Goal: Check status: Check status

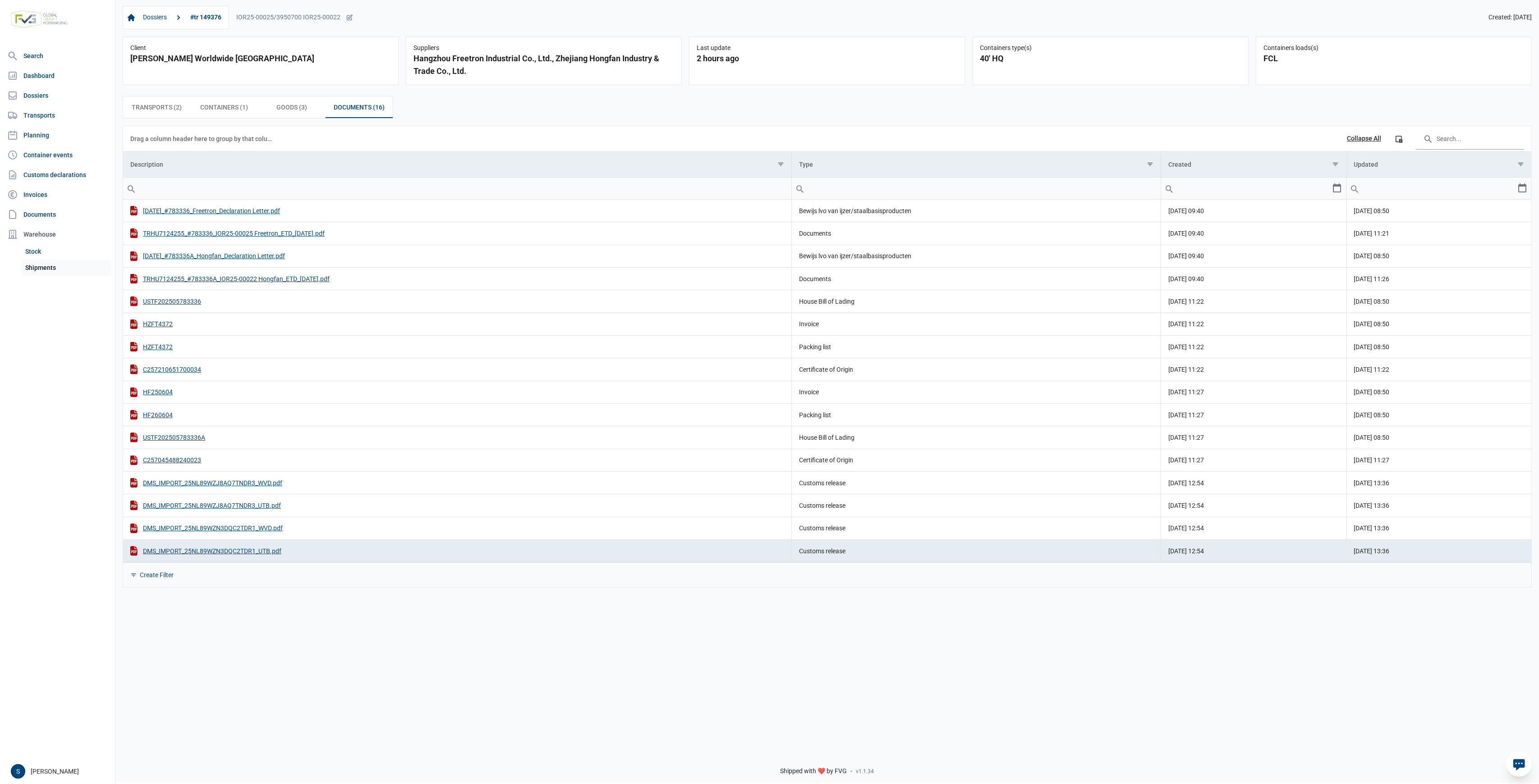
click at [41, 272] on link "Shipments" at bounding box center [66, 268] width 90 height 16
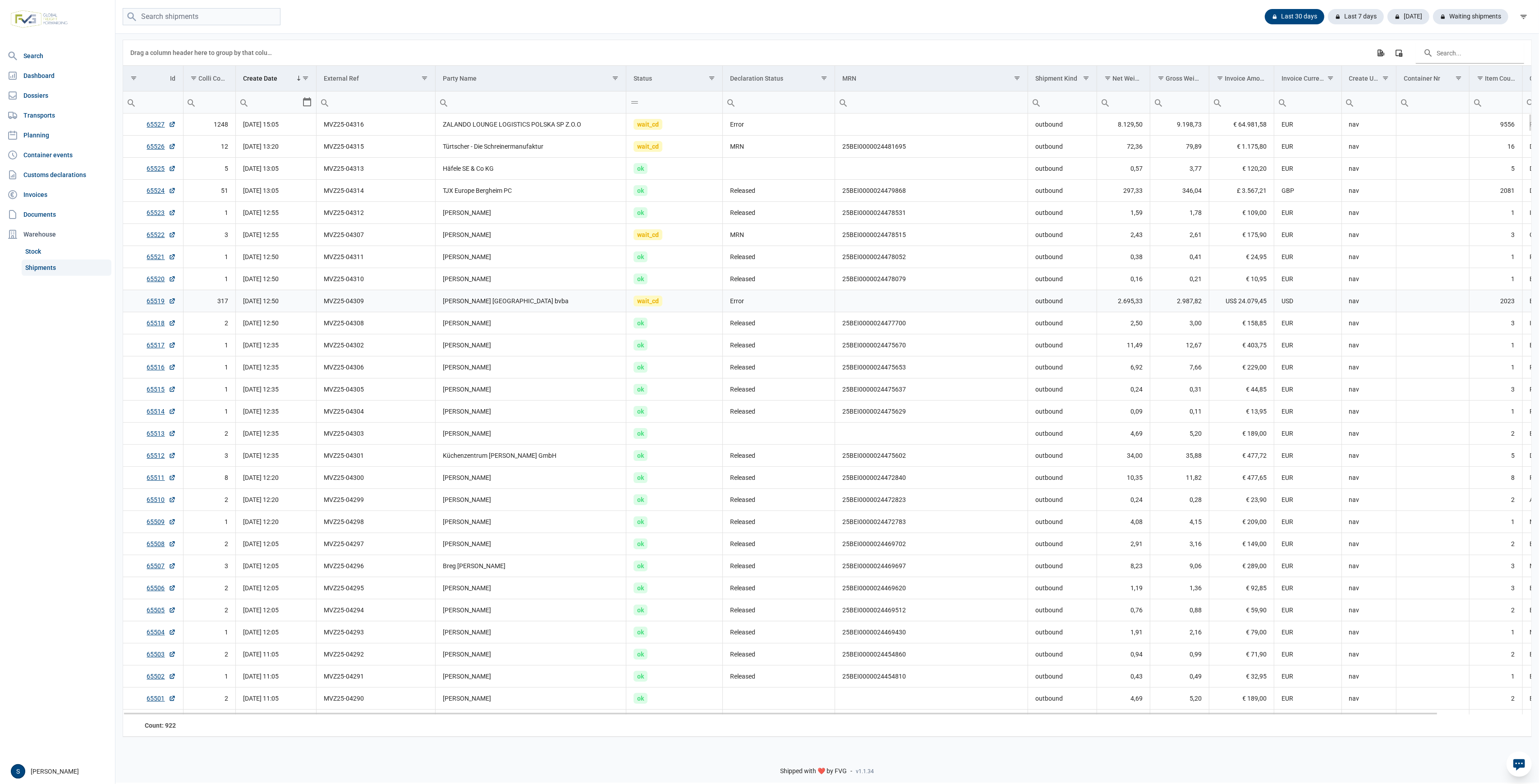
click at [559, 308] on td "BergHOFF Belgium bvba" at bounding box center [531, 301] width 191 height 22
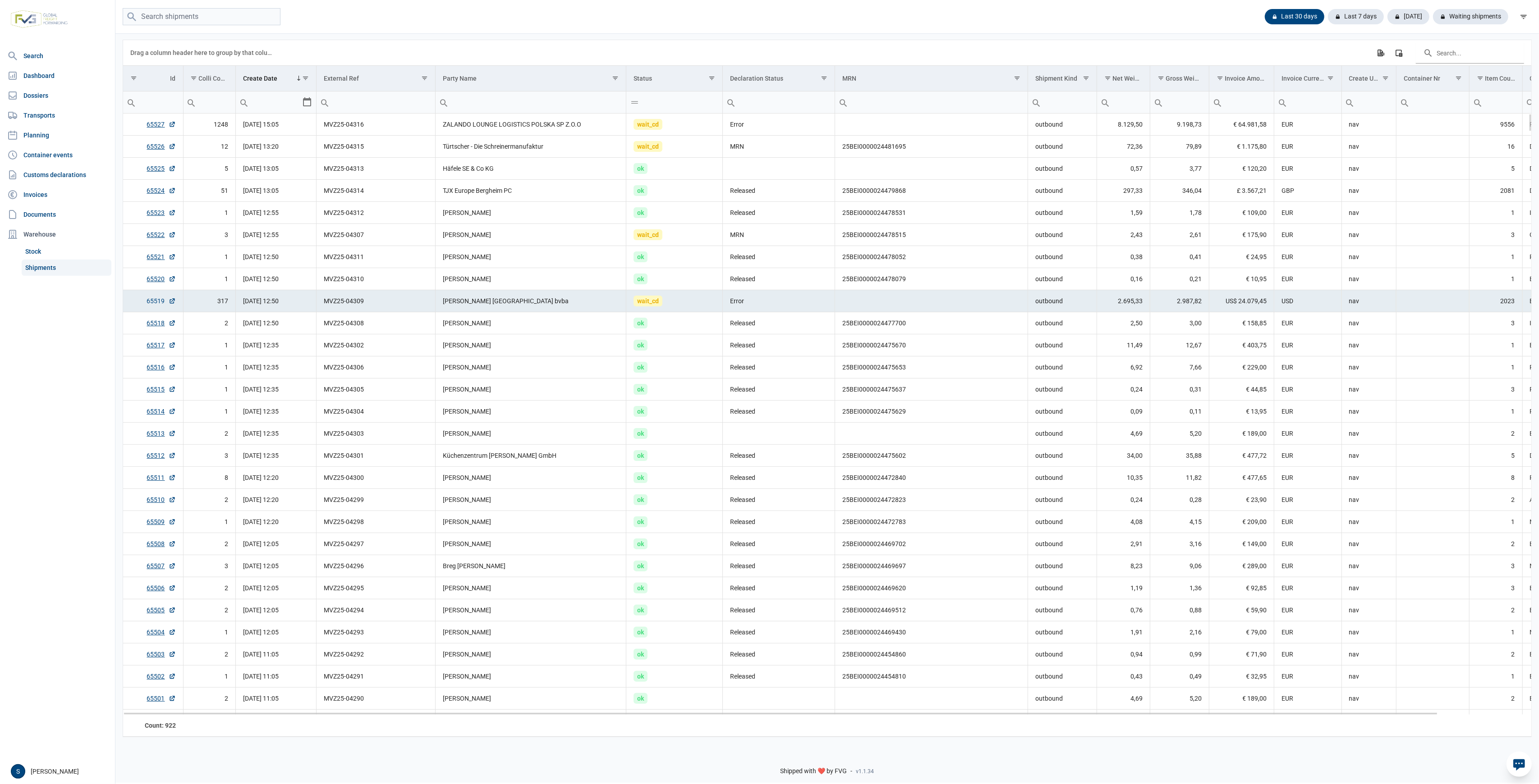
click at [157, 297] on link "65519" at bounding box center [161, 301] width 29 height 9
click at [415, 276] on td "MVZ25-04310" at bounding box center [376, 279] width 119 height 22
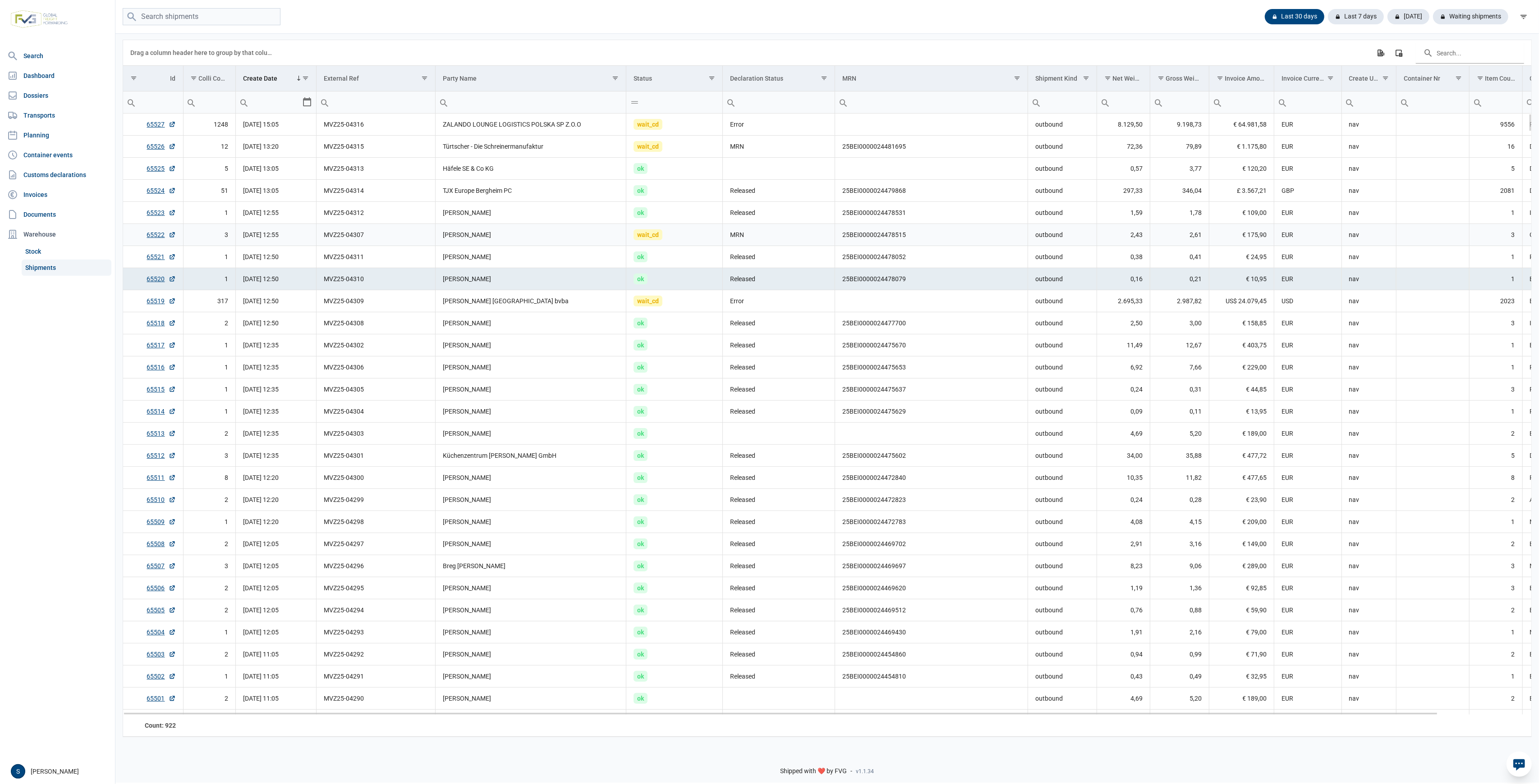
click at [501, 242] on td "Anna Velykodna" at bounding box center [531, 235] width 191 height 22
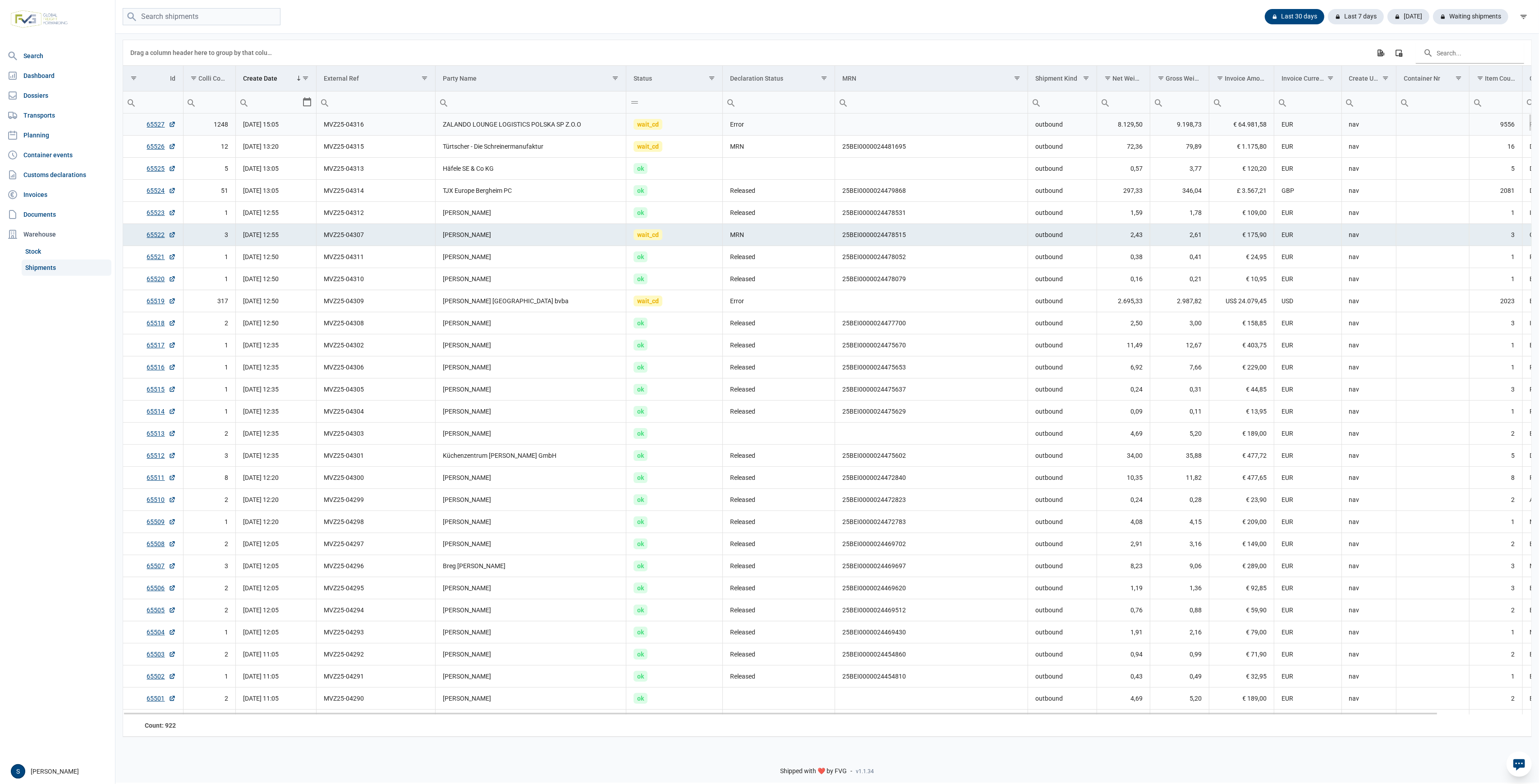
click at [498, 132] on td "ZALANDO LOUNGE LOGISTICS POLSKA SP Z.O.O" at bounding box center [531, 124] width 191 height 22
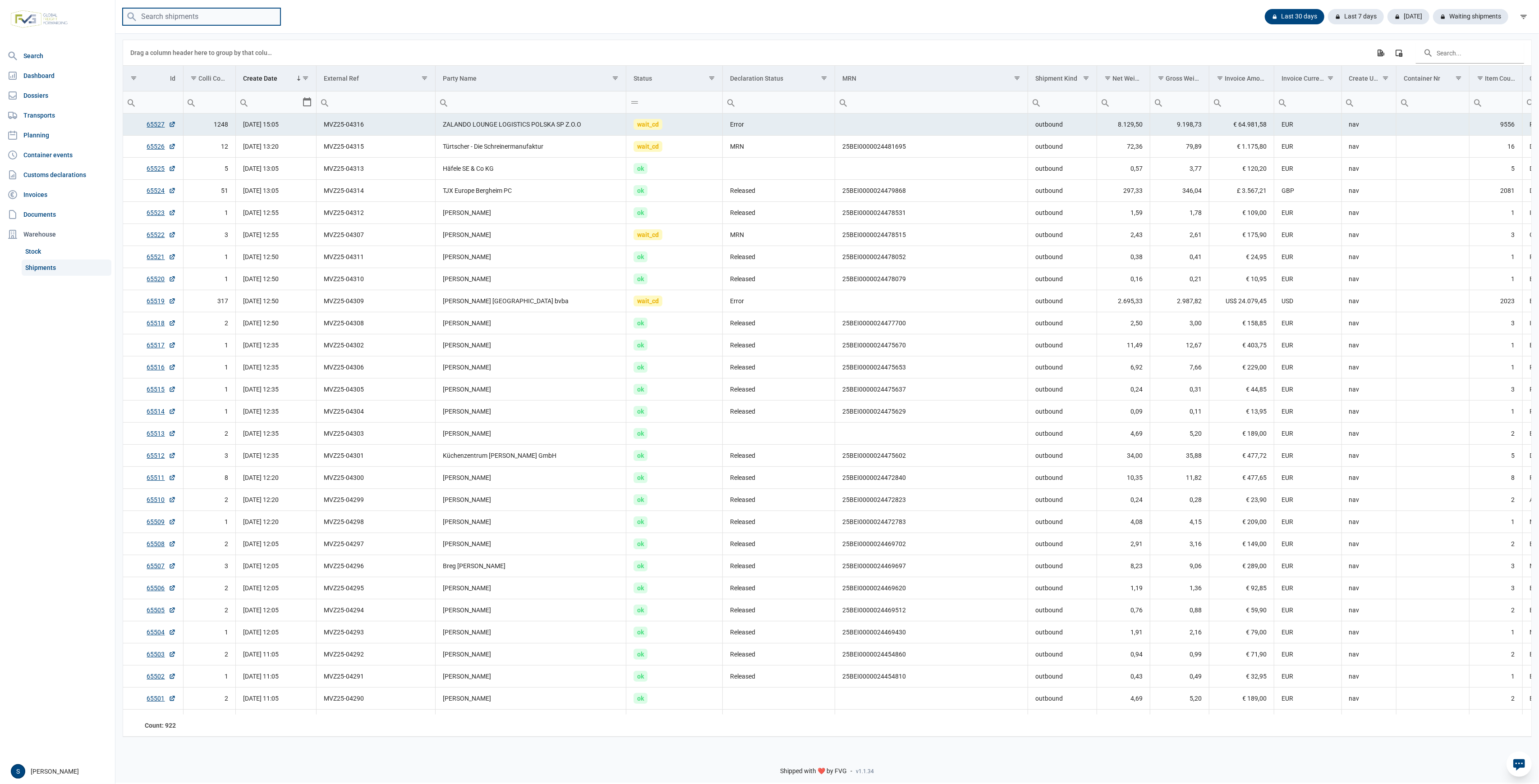
drag, startPoint x: 198, startPoint y: 23, endPoint x: 170, endPoint y: 27, distance: 28.3
click at [198, 22] on input "search" at bounding box center [201, 17] width 158 height 17
click at [62, 98] on link "Dossiers" at bounding box center [57, 96] width 108 height 18
click at [256, 18] on input "search" at bounding box center [201, 17] width 158 height 17
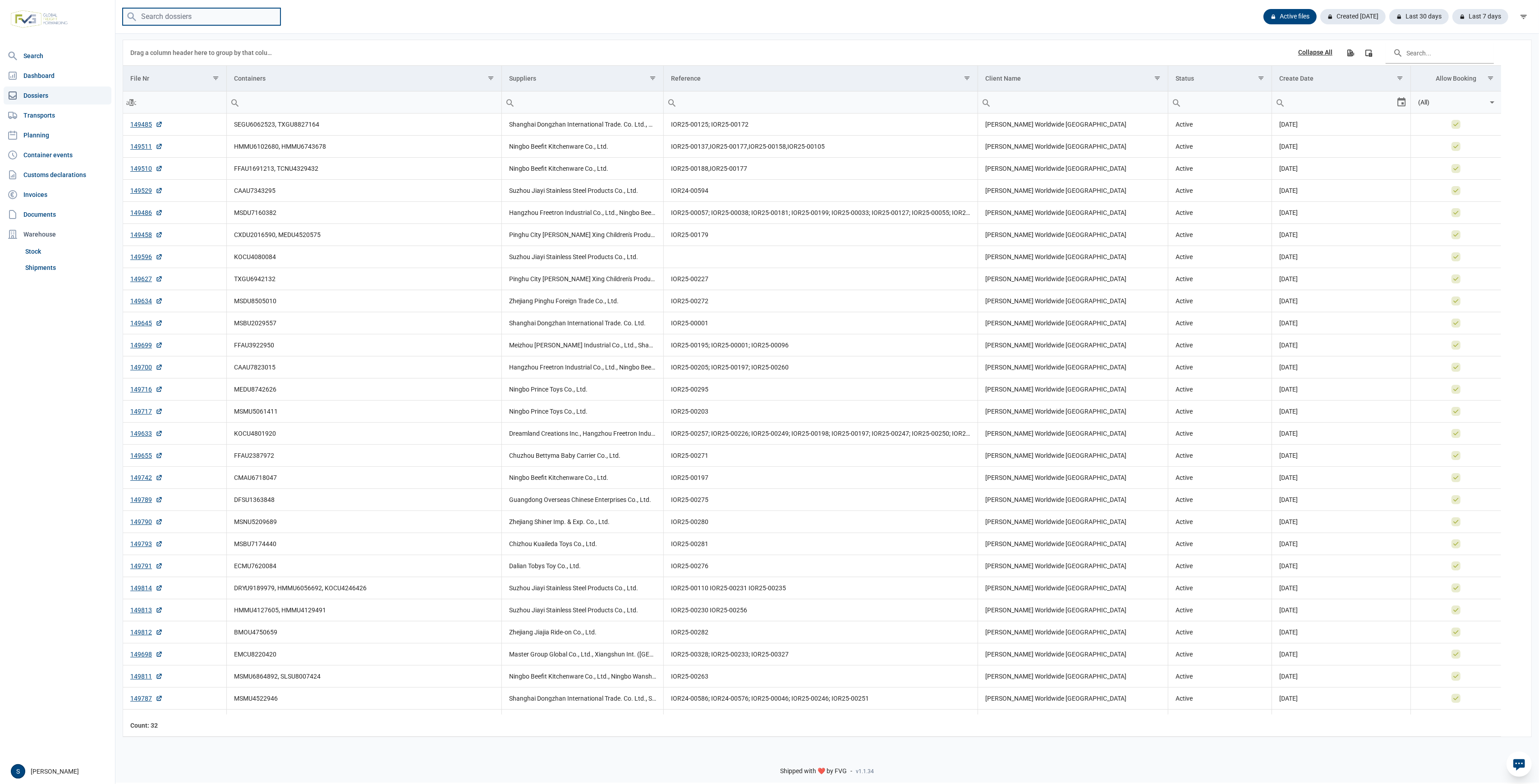
click at [206, 15] on input "search" at bounding box center [201, 17] width 158 height 17
paste input "FFAU2041676"
type input "FFAU2041676"
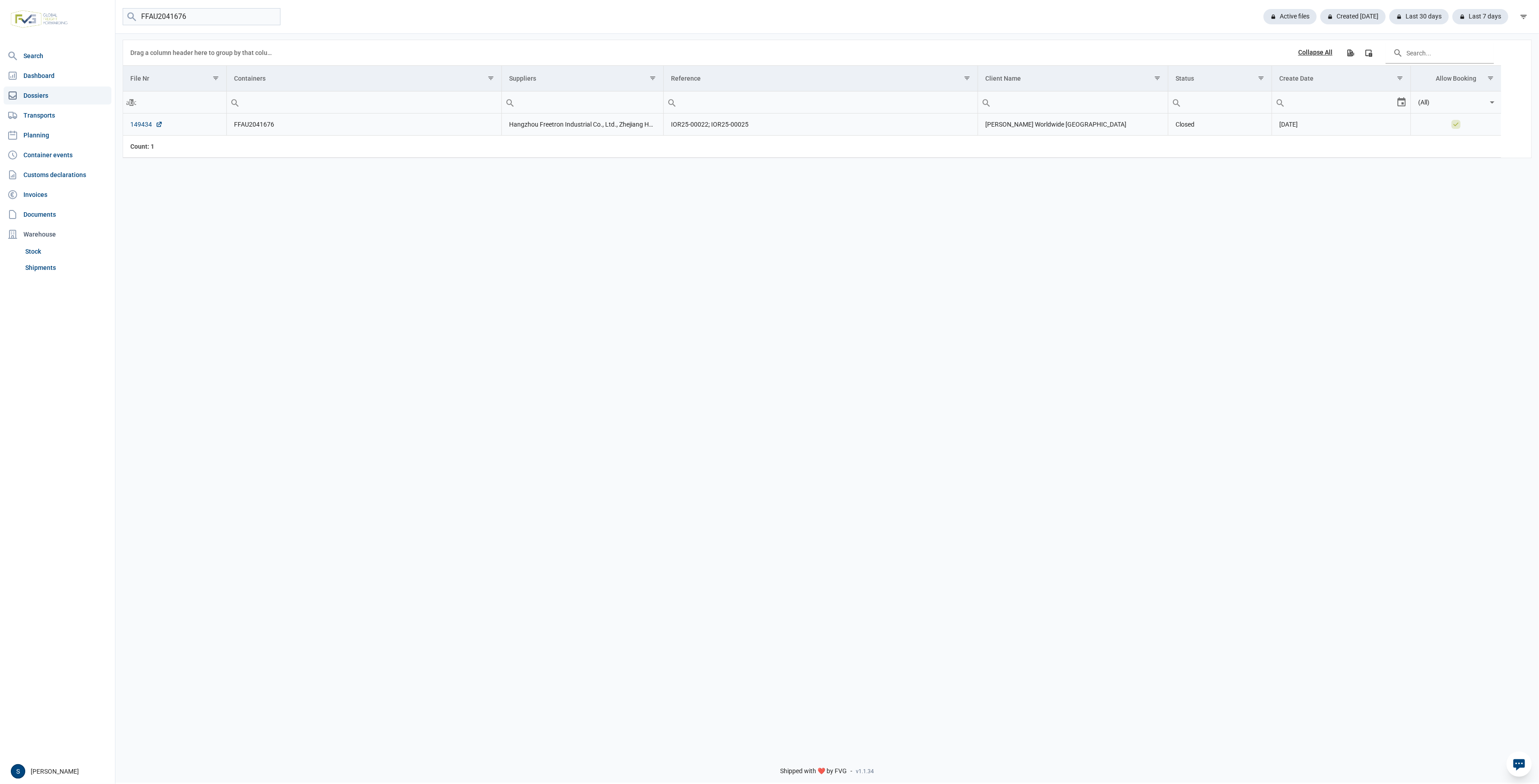
click at [144, 127] on link "149434" at bounding box center [146, 124] width 32 height 9
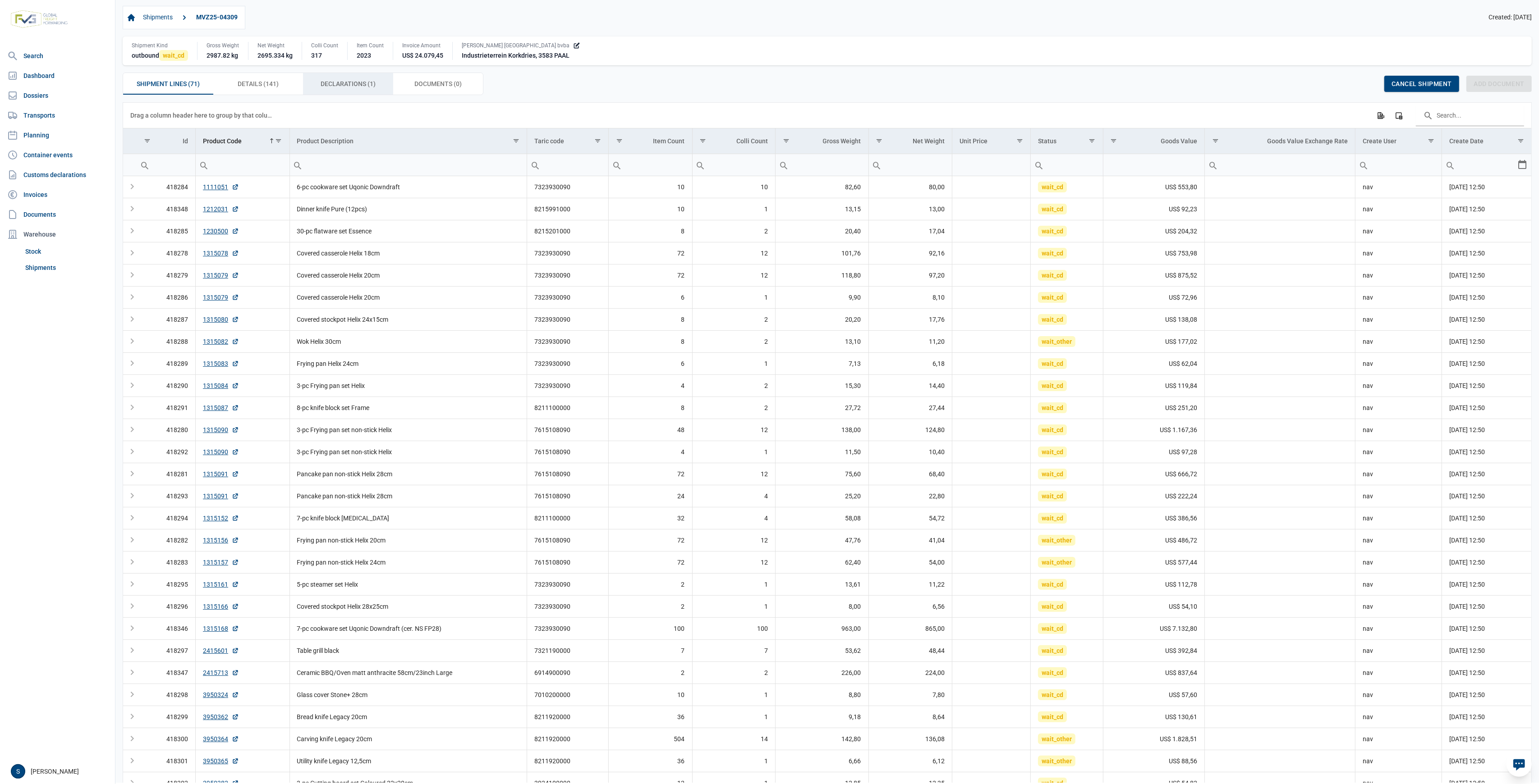
click at [371, 90] on div "Declarations (1) Declarations (1)" at bounding box center [348, 84] width 90 height 21
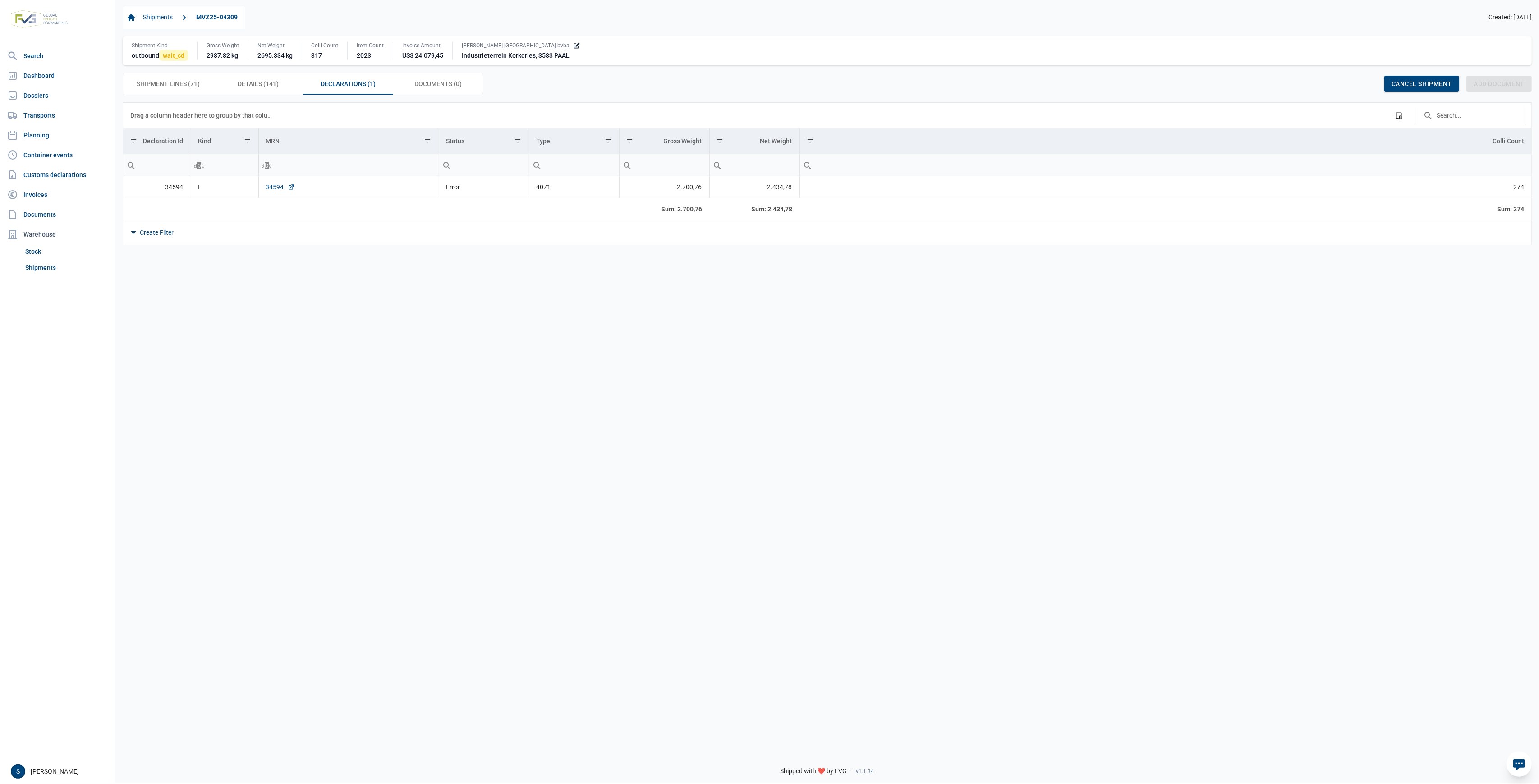
click at [282, 187] on link "34594" at bounding box center [280, 187] width 29 height 9
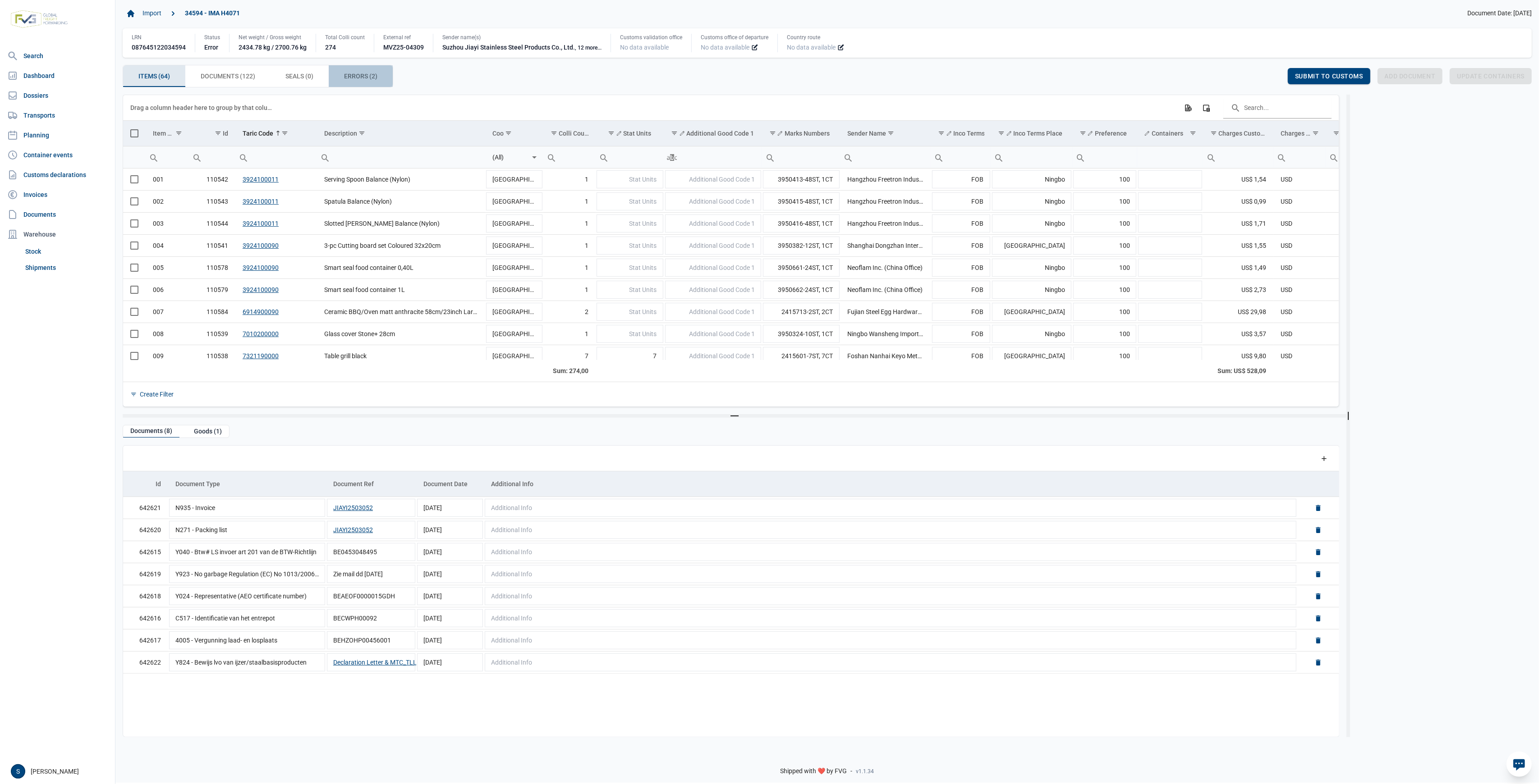
click at [369, 73] on span "Errors (2) Errors (2)" at bounding box center [361, 76] width 33 height 11
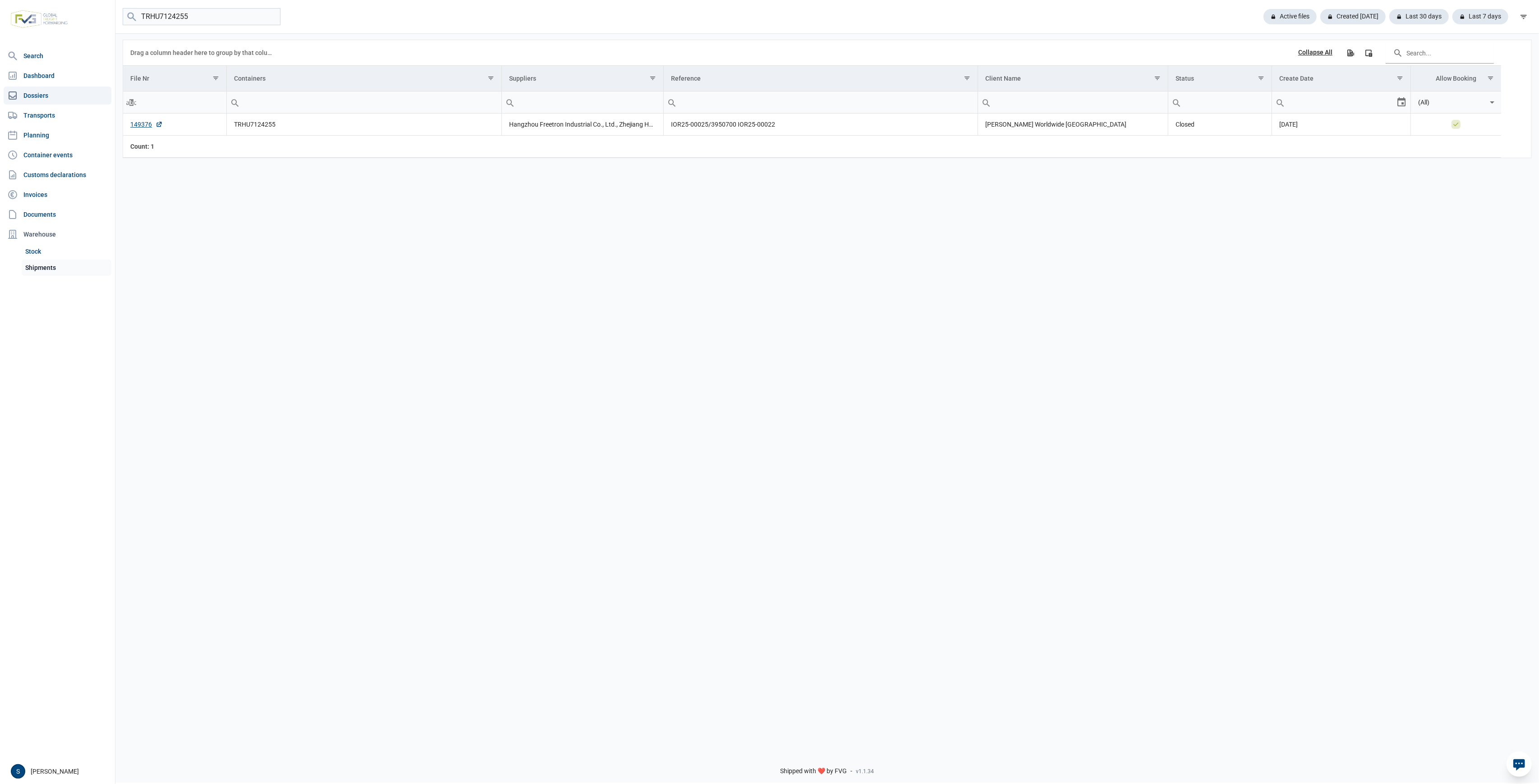
click at [45, 268] on link "Shipments" at bounding box center [66, 268] width 90 height 16
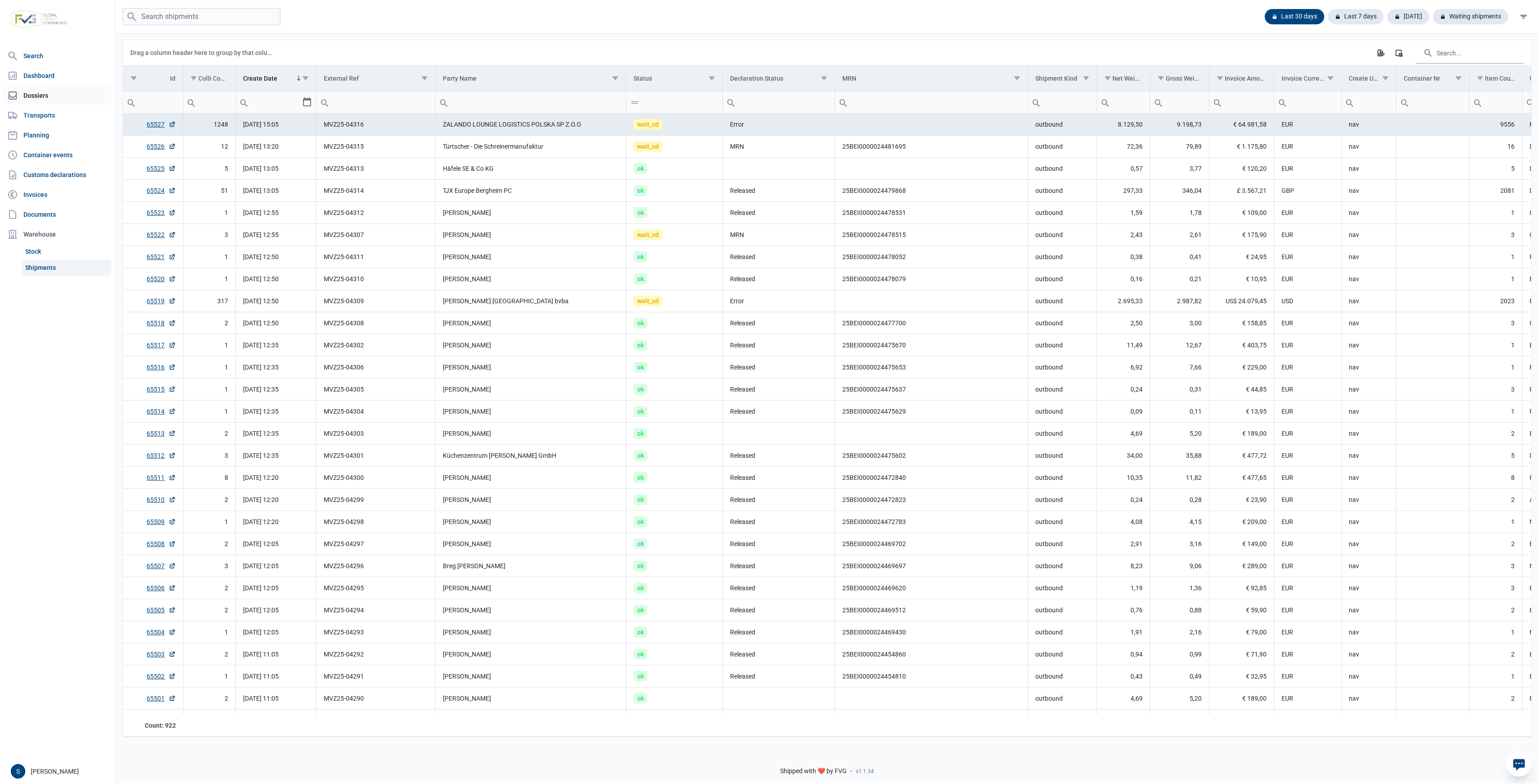
click at [58, 90] on link "Dossiers" at bounding box center [57, 96] width 108 height 18
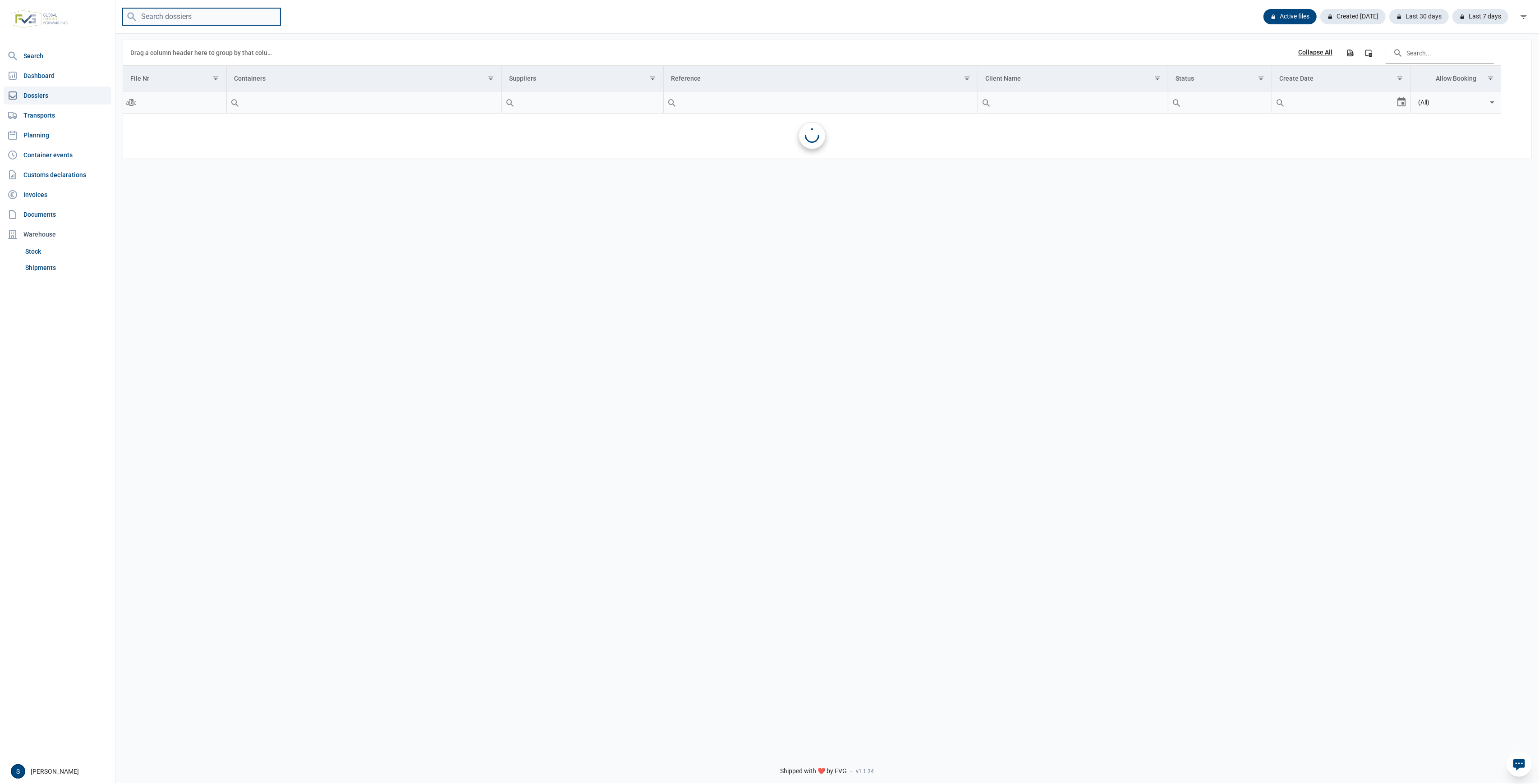
click at [214, 10] on input "search" at bounding box center [201, 17] width 158 height 17
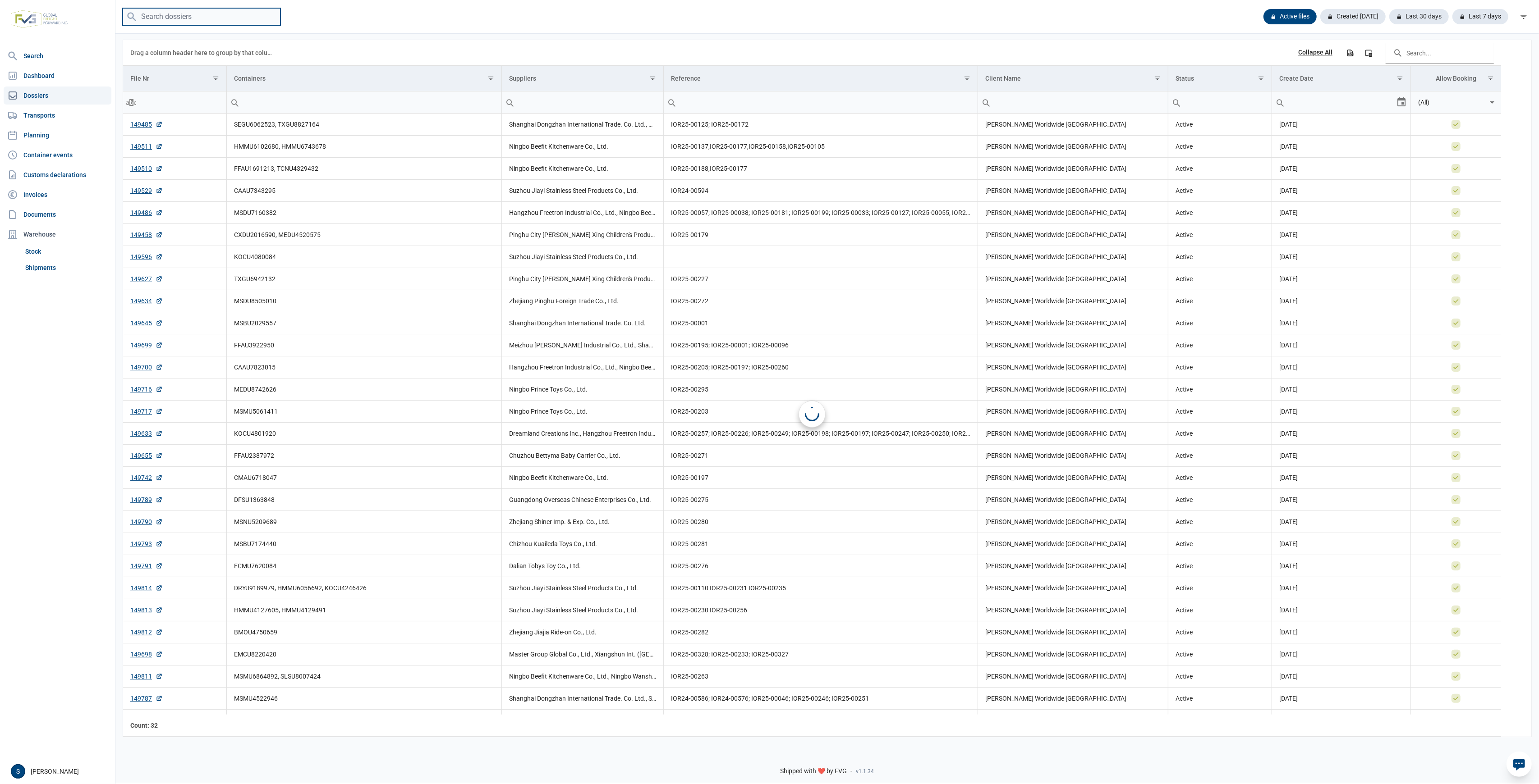
paste input "MSKU8628724"
type input "MSKU8628724"
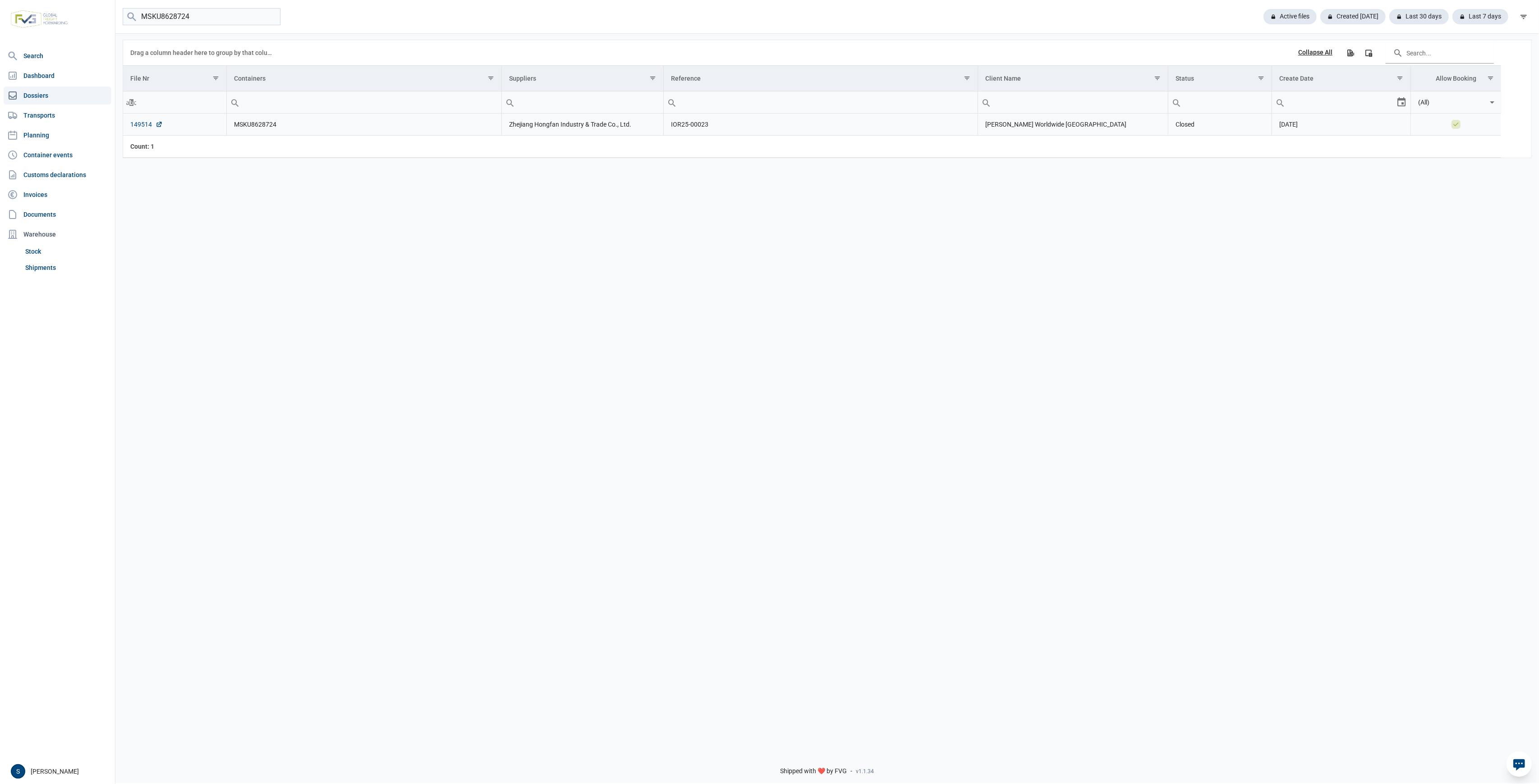
click at [134, 122] on link "149514" at bounding box center [146, 124] width 32 height 9
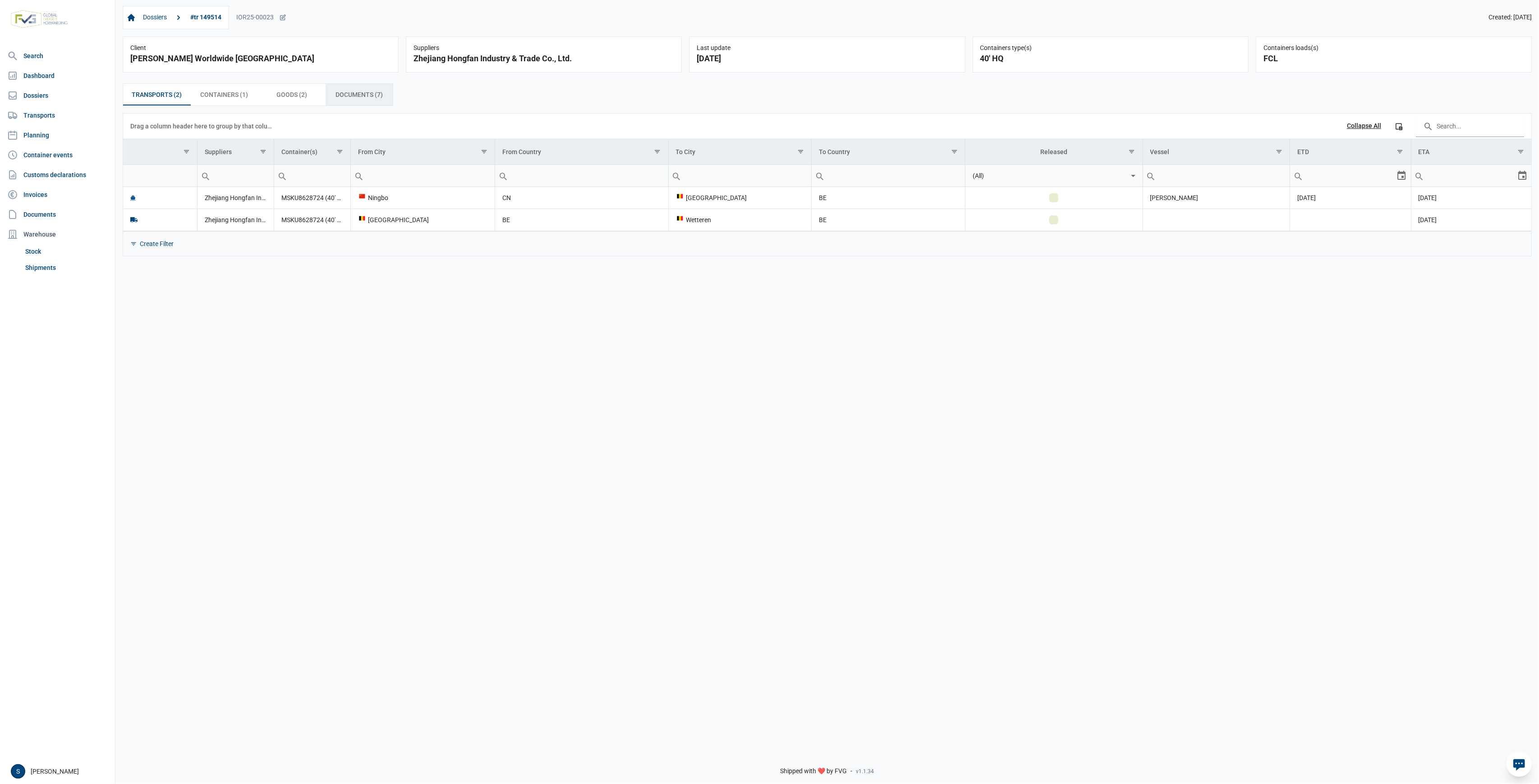
click at [372, 100] on span "Documents (7) Documents (7)" at bounding box center [359, 94] width 47 height 11
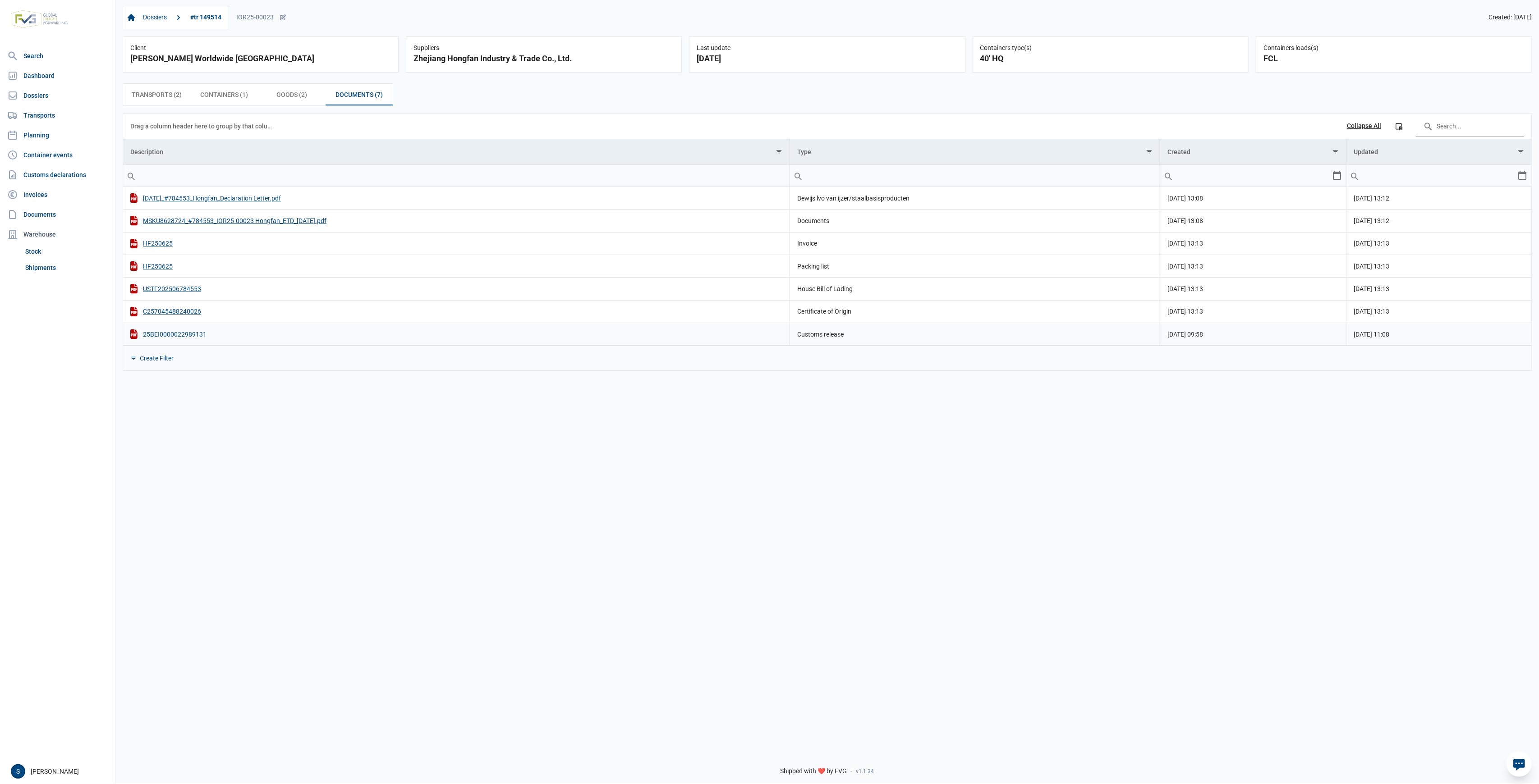
click at [166, 332] on div "25BEI0000022989131" at bounding box center [456, 334] width 652 height 10
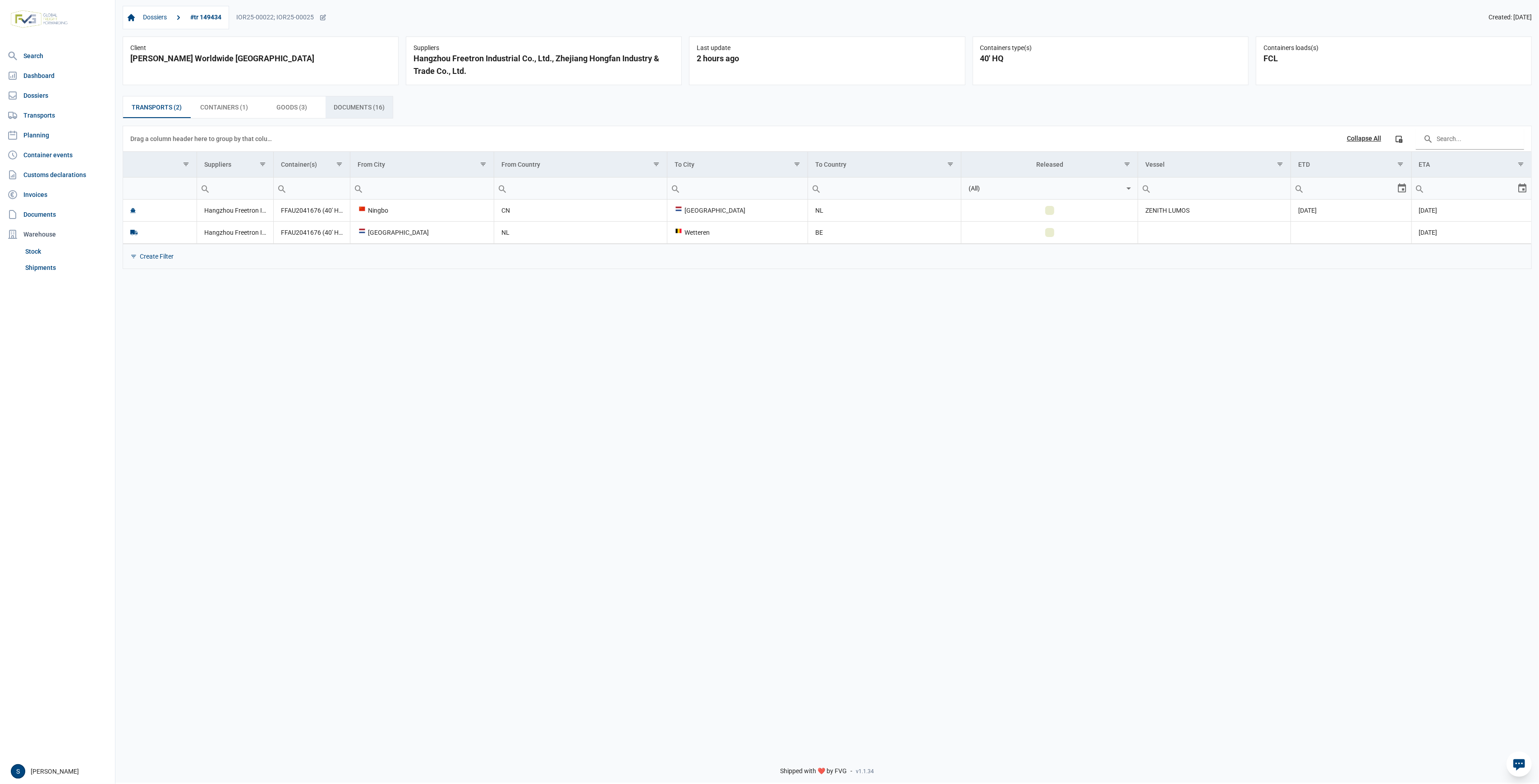
click at [338, 112] on span "Documents (16) Documents (16)" at bounding box center [359, 107] width 51 height 11
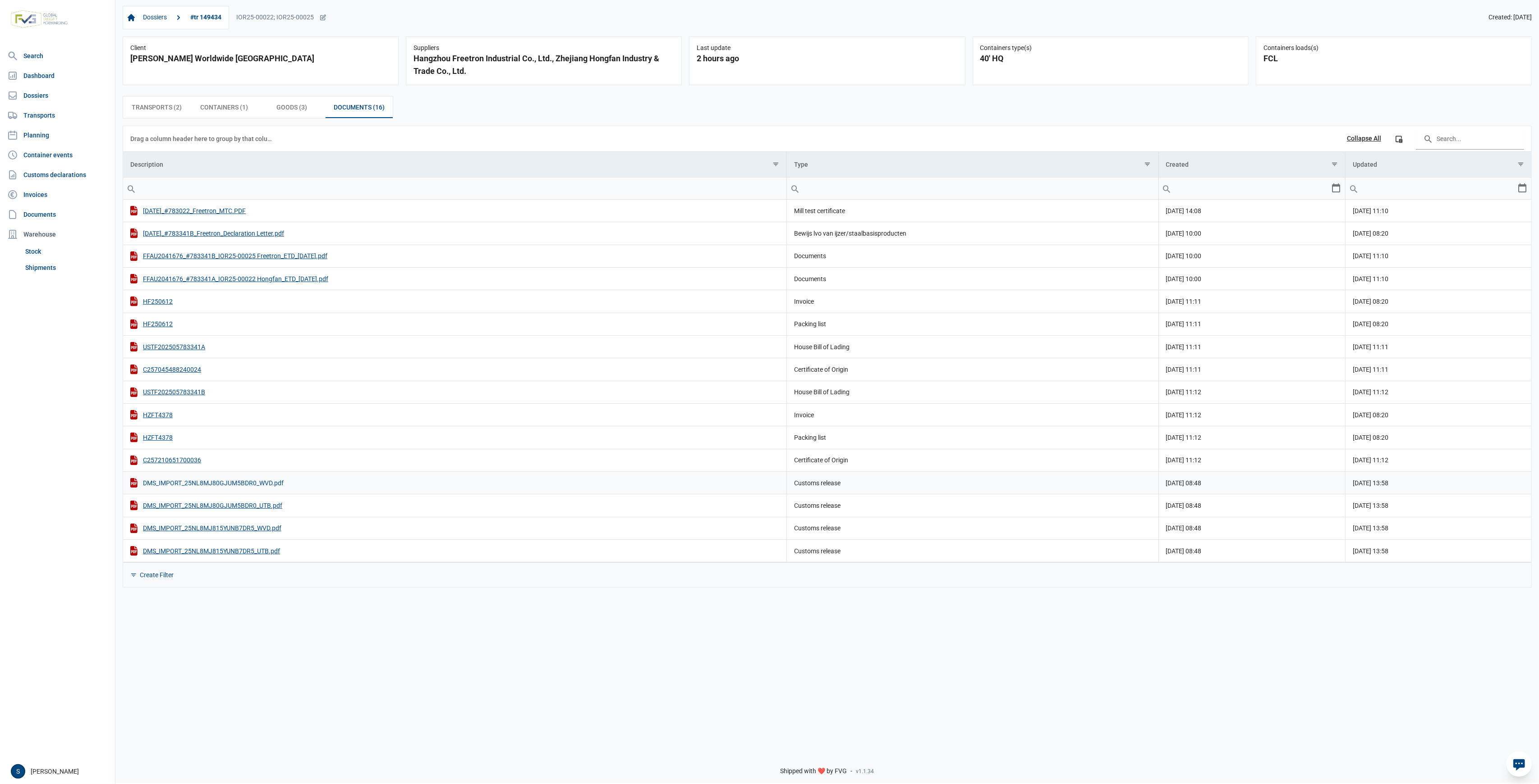
click at [242, 486] on div "DMS_IMPORT_25NL8MJ80GJUM5BDR0_WVD.pdf" at bounding box center [455, 483] width 649 height 10
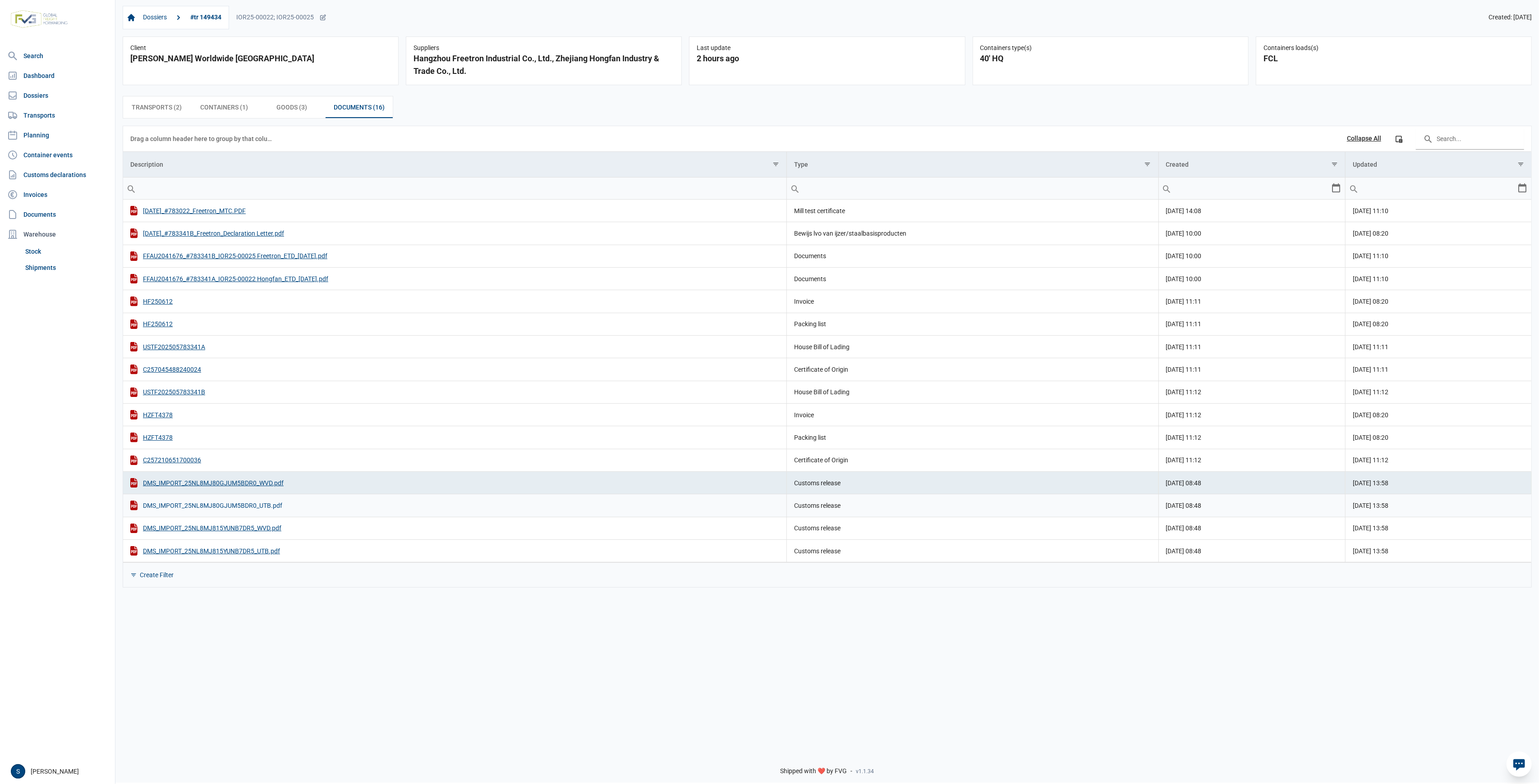
click at [240, 503] on div "DMS_IMPORT_25NL8MJ80GJUM5BDR0_UTB.pdf" at bounding box center [455, 506] width 649 height 10
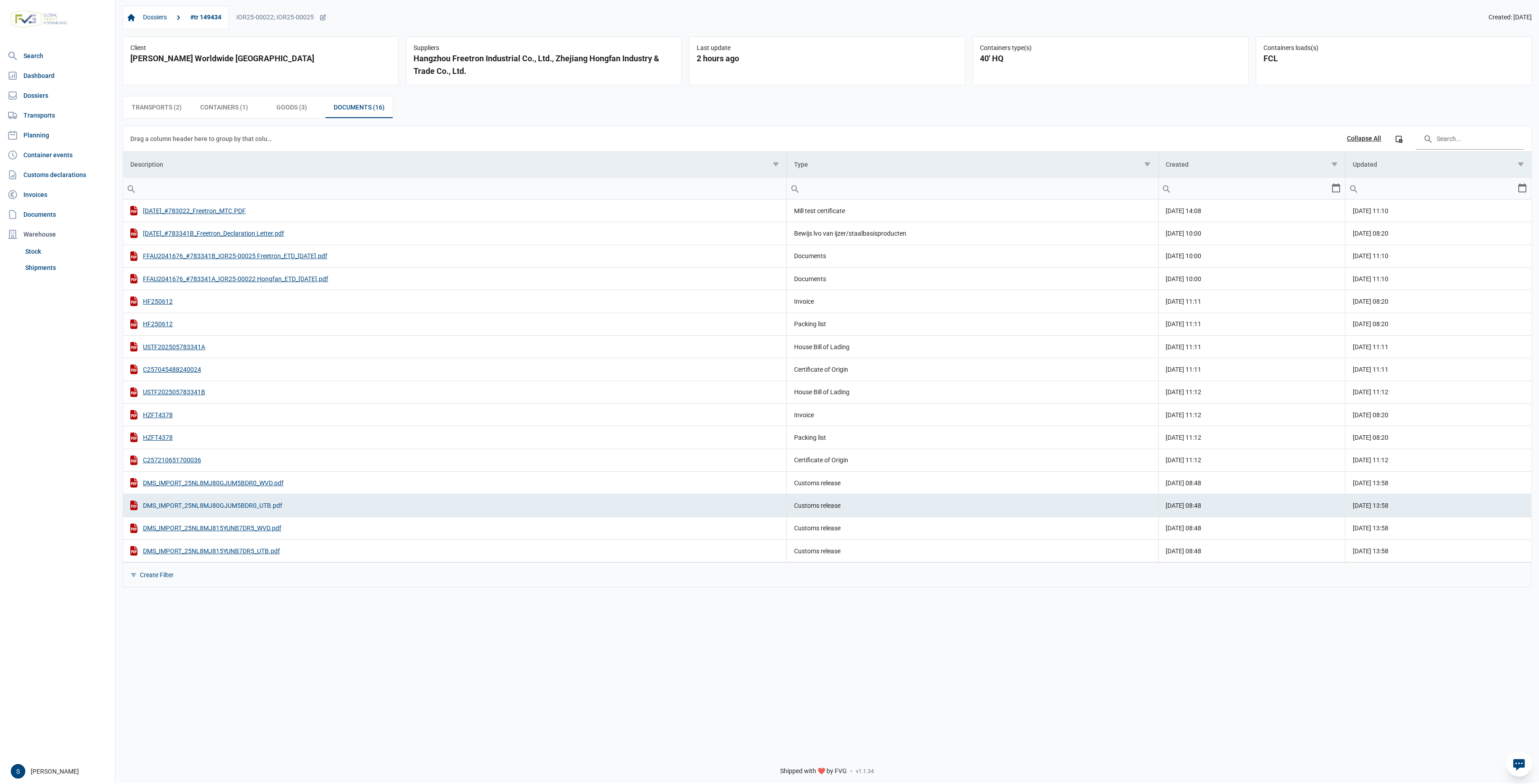
click at [246, 503] on div "DMS_IMPORT_25NL8MJ80GJUM5BDR0_UTB.pdf" at bounding box center [455, 506] width 649 height 10
click at [252, 527] on div "DMS_IMPORT_25NL8MJ815YUNB7DR5_WVD.pdf" at bounding box center [455, 528] width 649 height 10
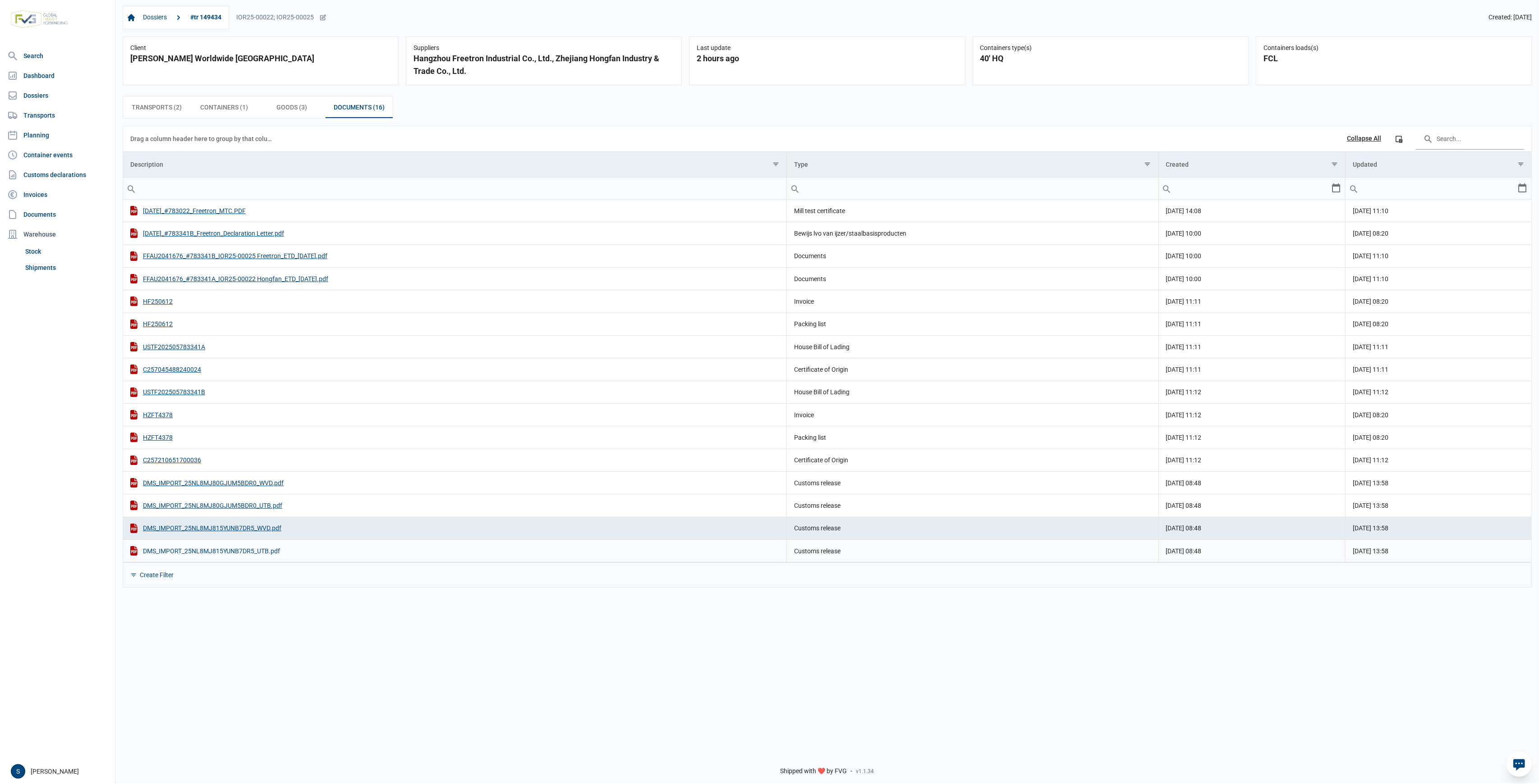
click at [270, 551] on div "DMS_IMPORT_25NL8MJ815YUNB7DR5_UTB.pdf" at bounding box center [455, 551] width 649 height 10
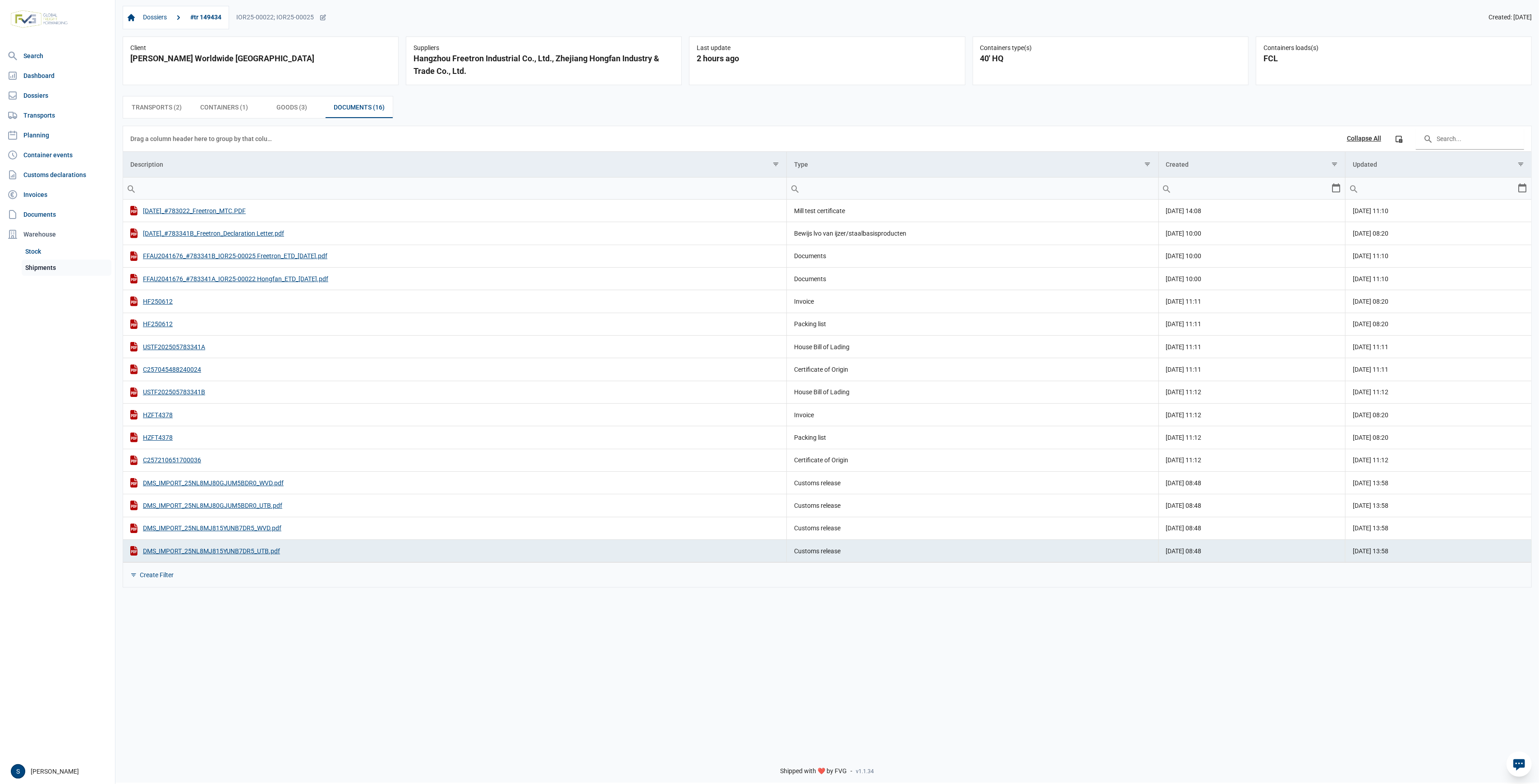
click at [52, 273] on link "Shipments" at bounding box center [66, 268] width 90 height 16
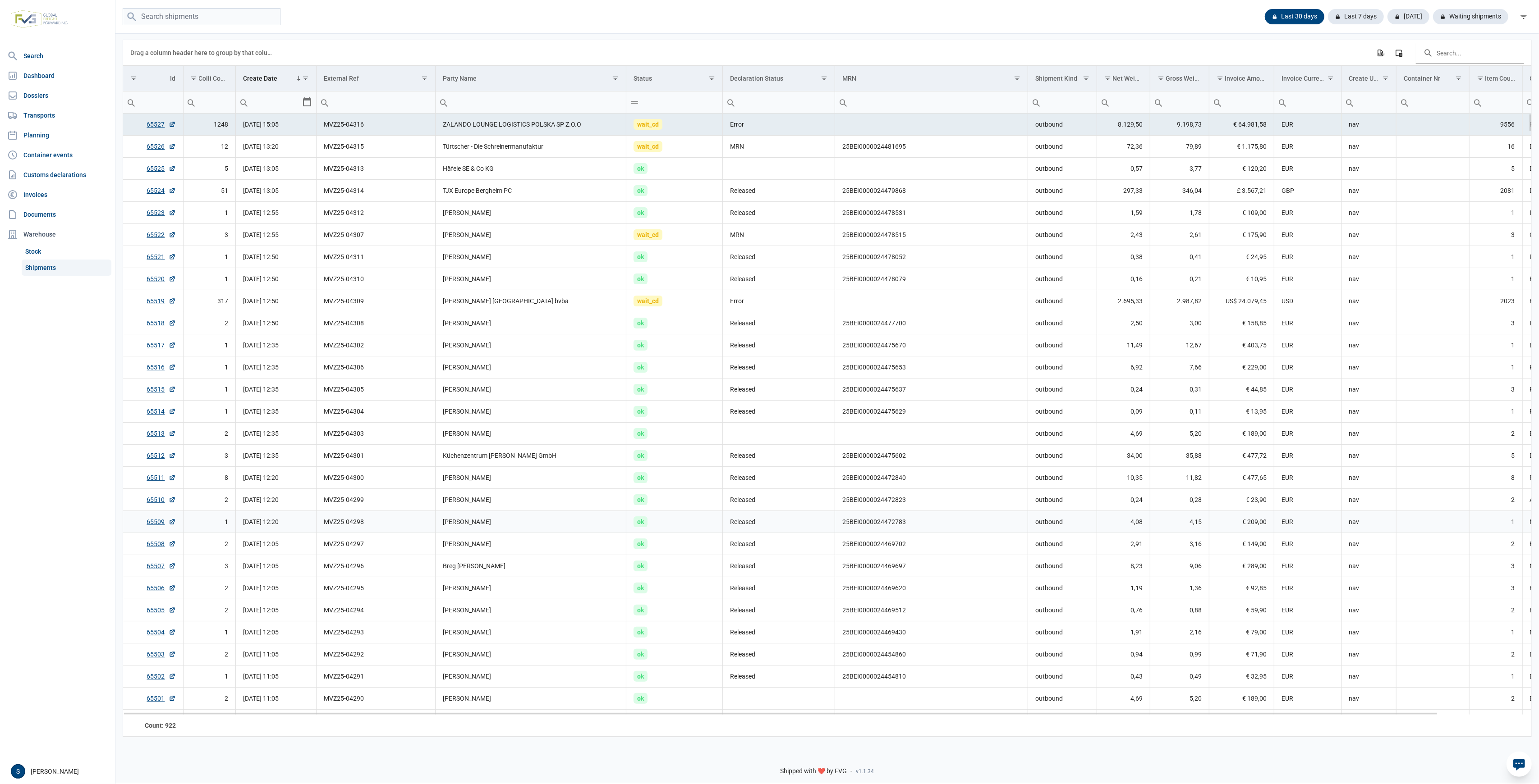
click at [1133, 525] on td "4,08" at bounding box center [1123, 522] width 53 height 22
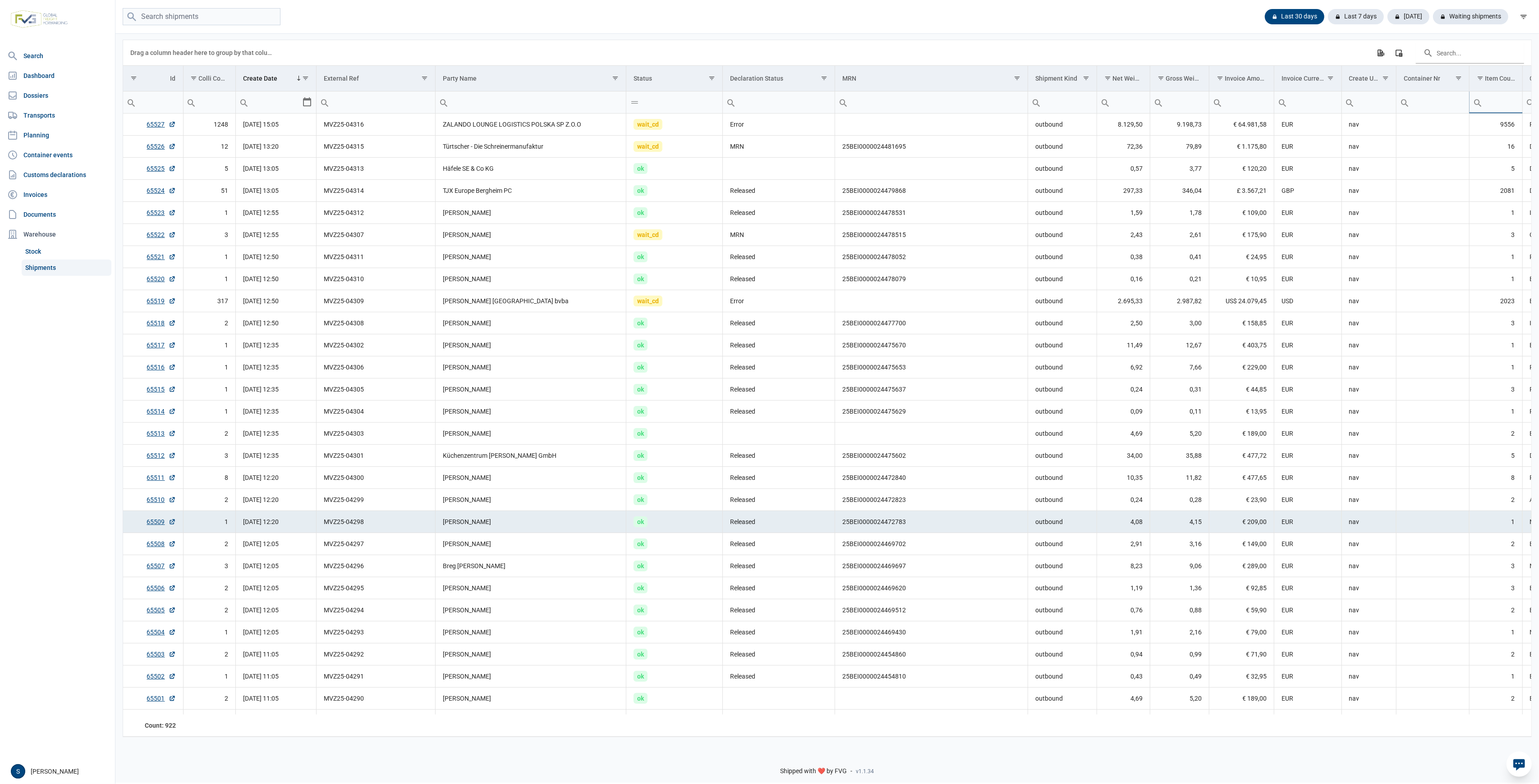
click at [1491, 97] on input "Filter cell" at bounding box center [1496, 102] width 53 height 21
click at [1421, 100] on input "Filter cell" at bounding box center [1433, 102] width 73 height 21
click at [677, 257] on td "ok" at bounding box center [675, 257] width 97 height 22
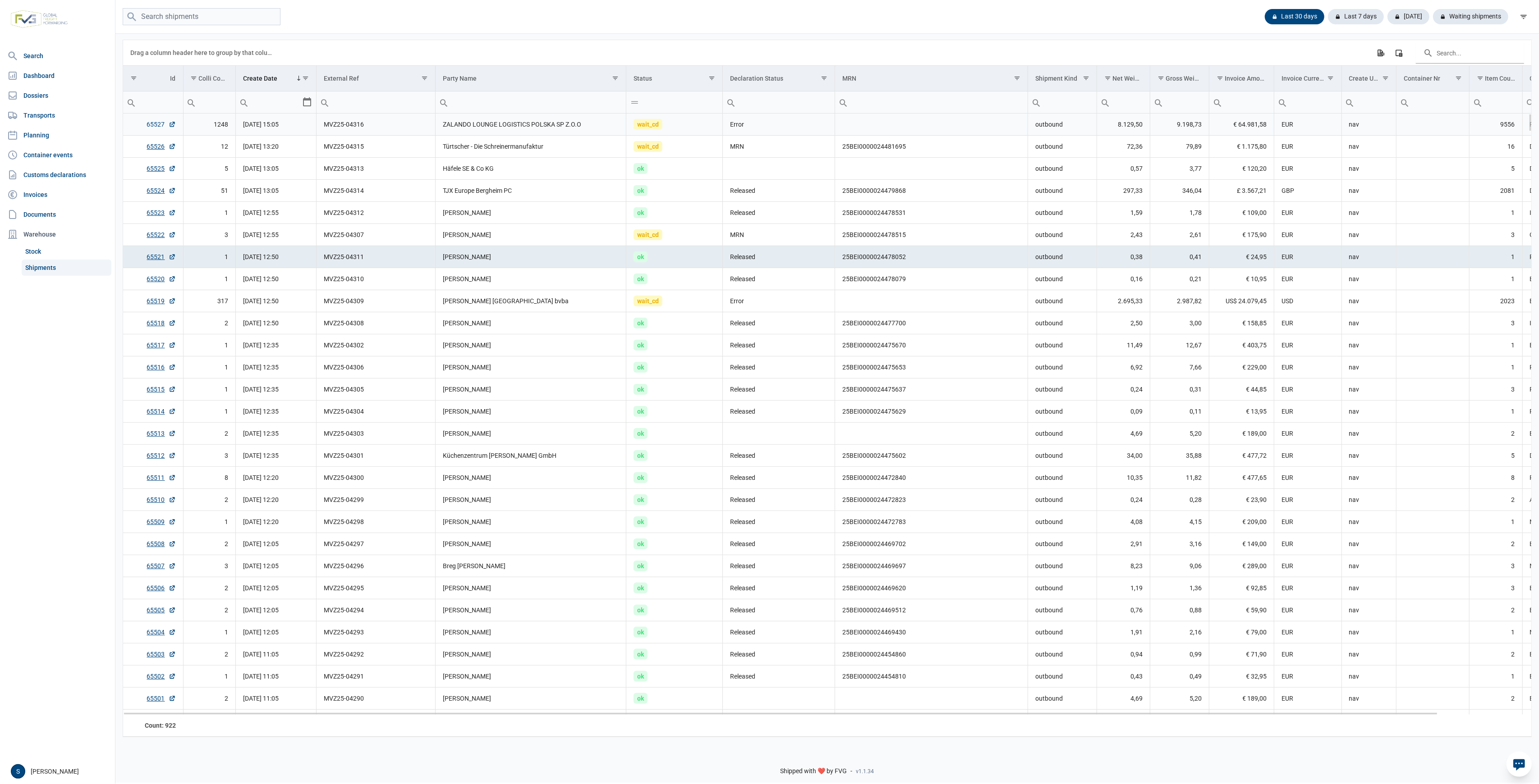
click at [154, 125] on link "65527" at bounding box center [161, 124] width 29 height 9
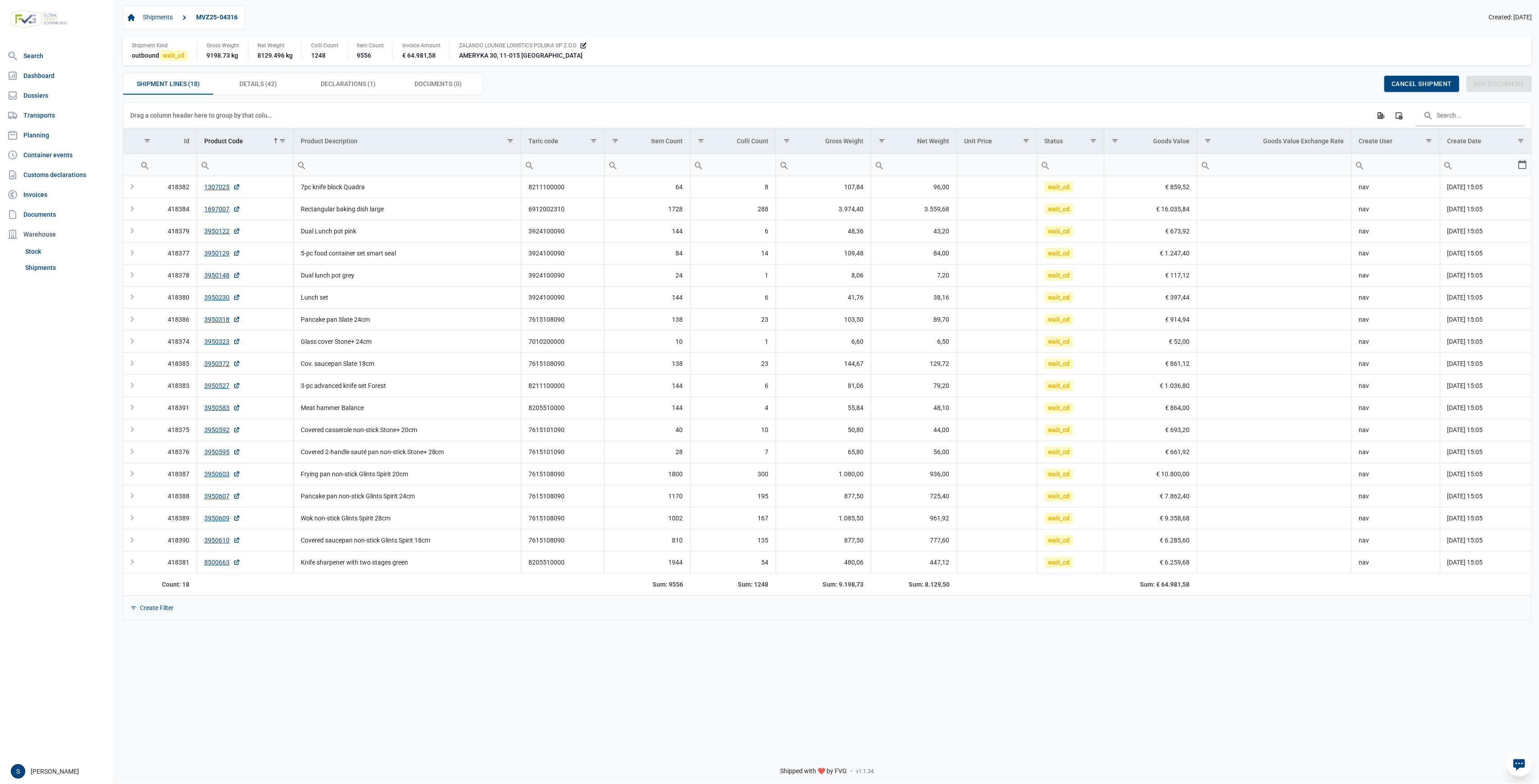
click at [390, 85] on div "Declarations (1) Declarations (1)" at bounding box center [348, 84] width 90 height 21
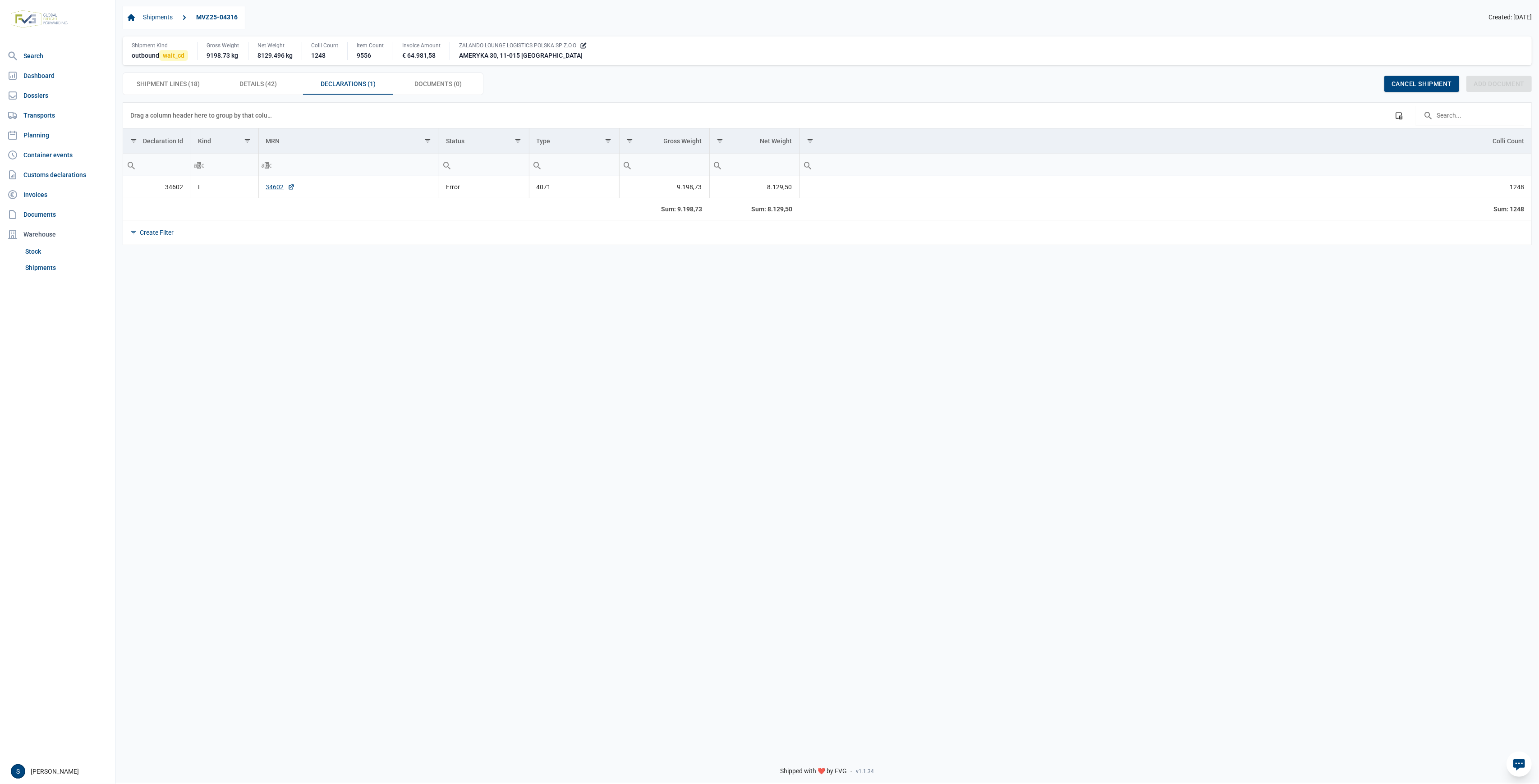
click at [271, 196] on td "34602" at bounding box center [348, 187] width 180 height 22
click at [272, 190] on link "34602" at bounding box center [280, 187] width 29 height 9
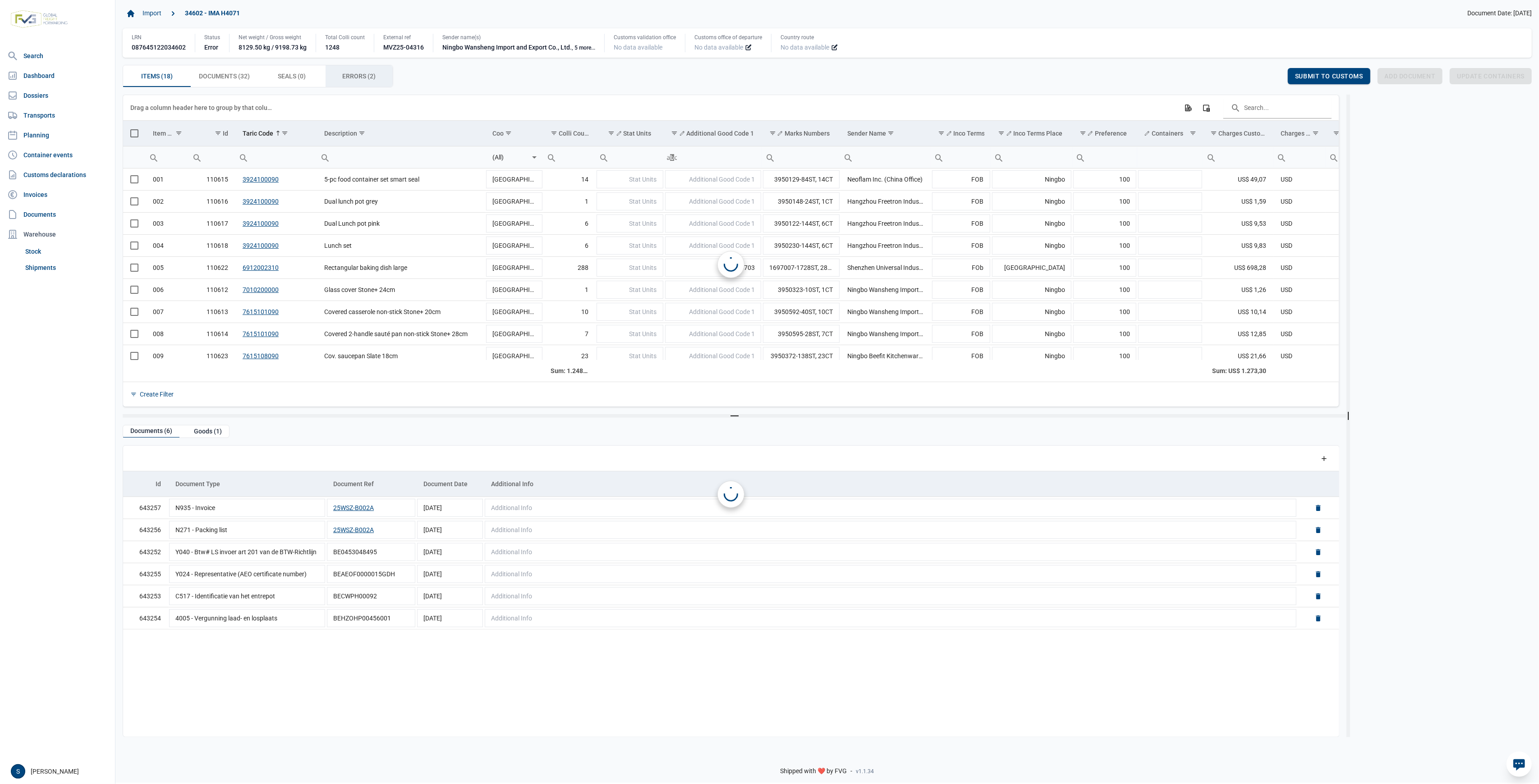
click at [381, 79] on div "Errors (2) Errors (2)" at bounding box center [359, 76] width 68 height 21
